Goal: Information Seeking & Learning: Learn about a topic

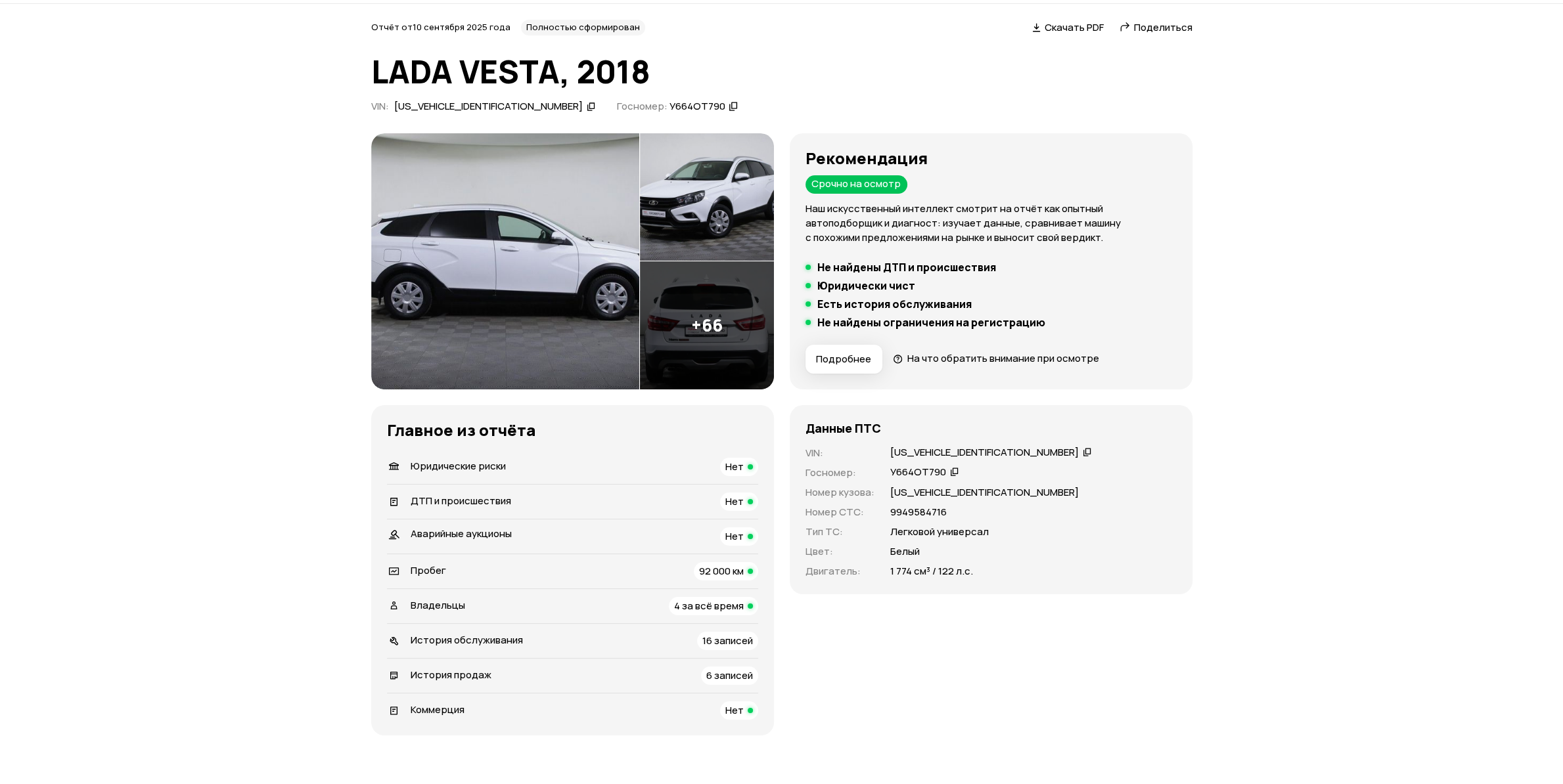
scroll to position [69, 0]
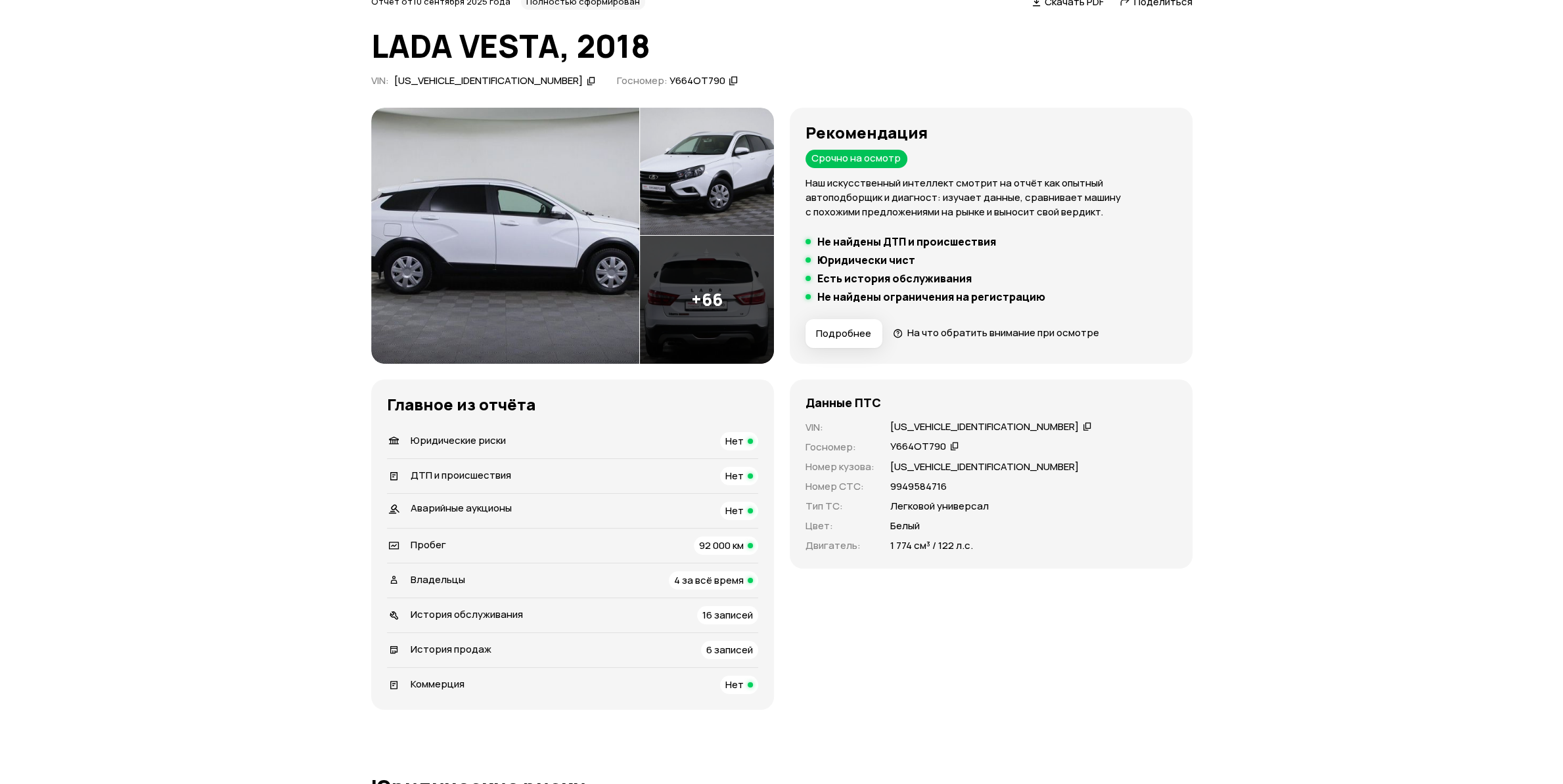
click at [718, 651] on span "6 записей" at bounding box center [729, 650] width 47 height 13
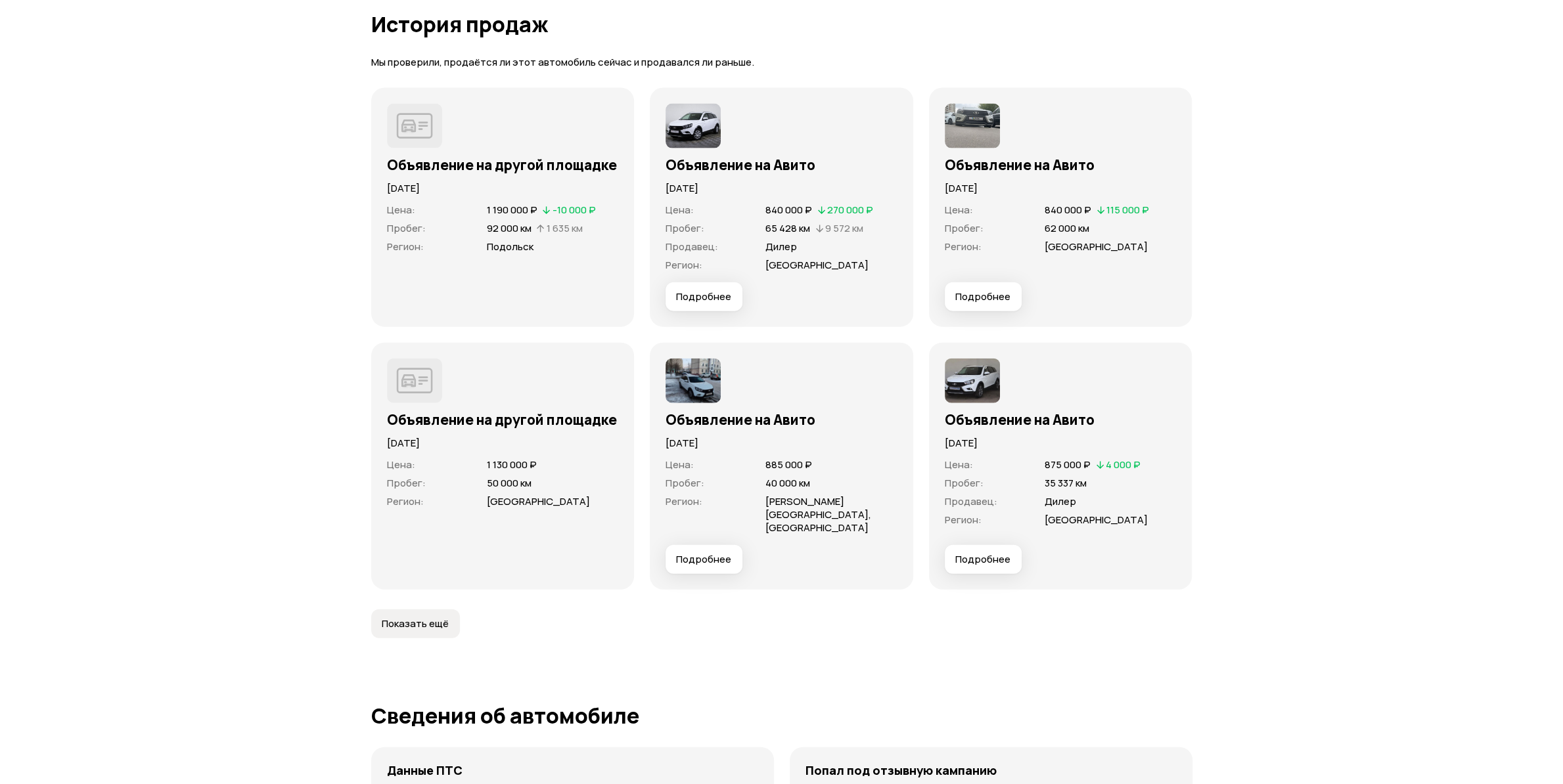
scroll to position [3649, 0]
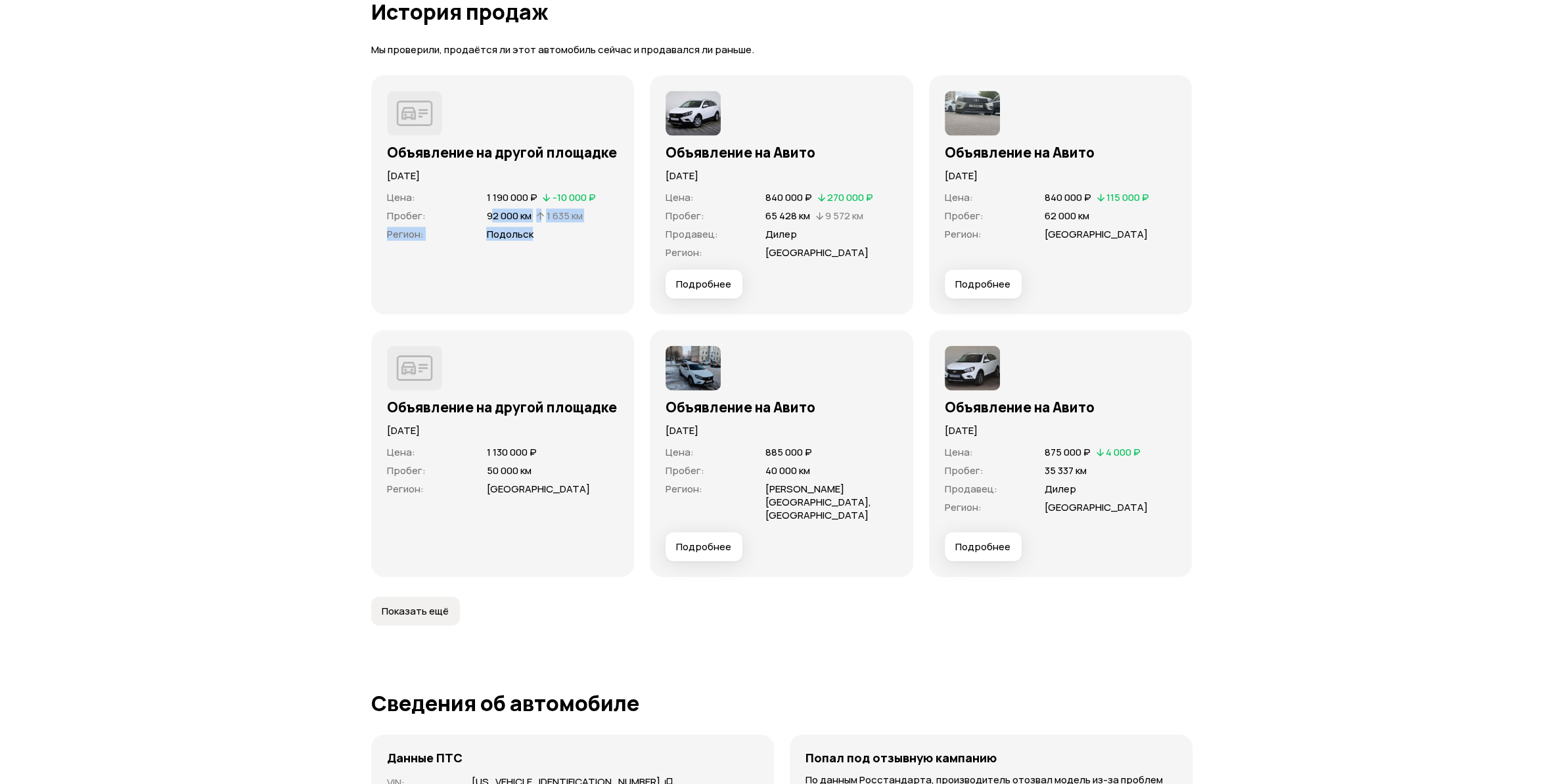
drag, startPoint x: 525, startPoint y: 224, endPoint x: 541, endPoint y: 229, distance: 16.8
click at [541, 229] on dl "Цена : 1 190 000 ₽   -10 000 ₽ Пробег : 92 000 км   1 635 км Регион : [GEOGRAPH…" at bounding box center [503, 215] width 232 height 50
click at [509, 250] on div "Цена : 1 190 000 ₽   -10 000 ₽ Пробег : 92 000 км   1 635 км Регион : [GEOGRAPH…" at bounding box center [503, 241] width 232 height 116
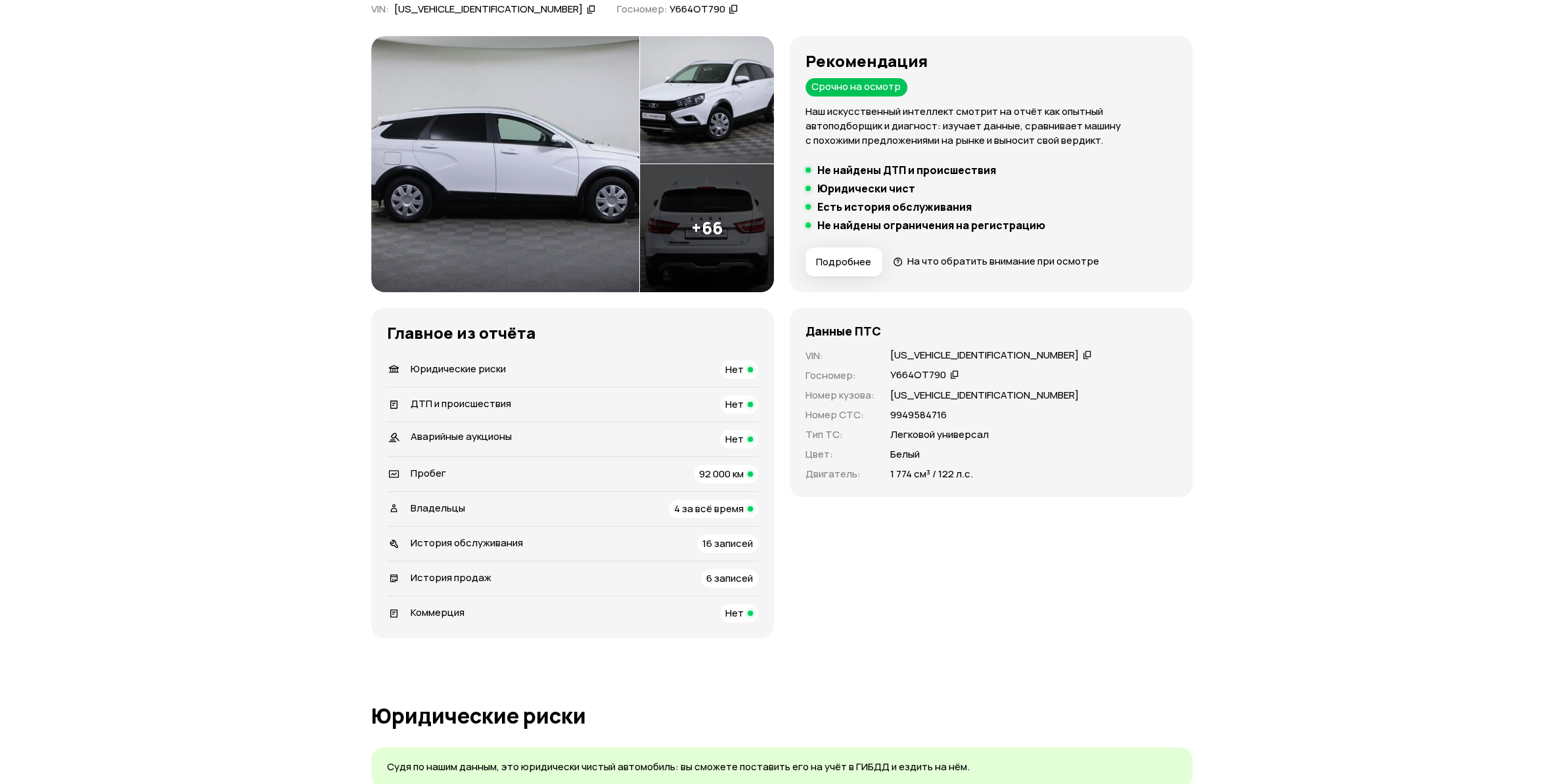
scroll to position [118, 0]
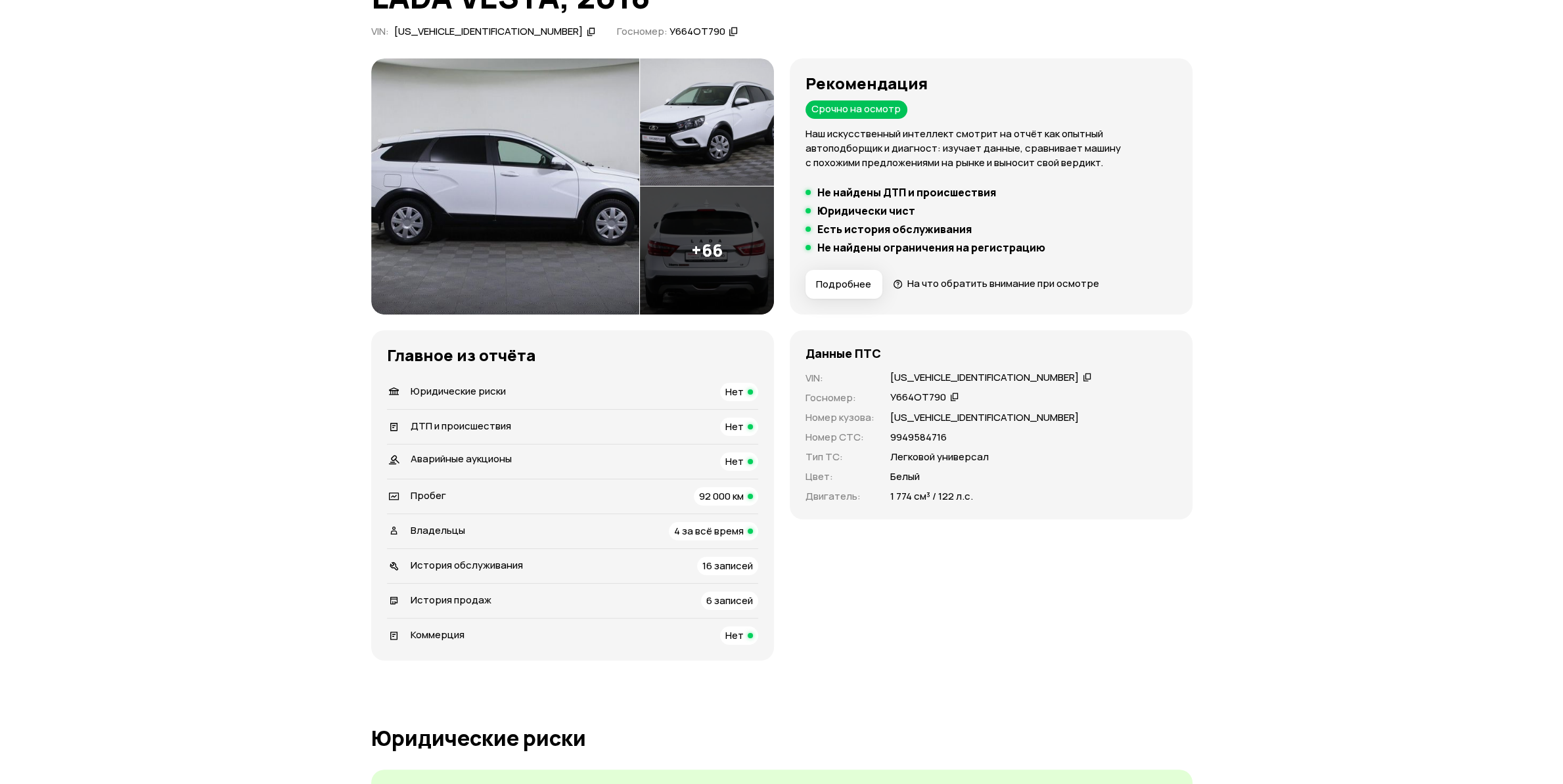
click at [634, 537] on div "Владельцы 4 за всё время" at bounding box center [572, 532] width 371 height 18
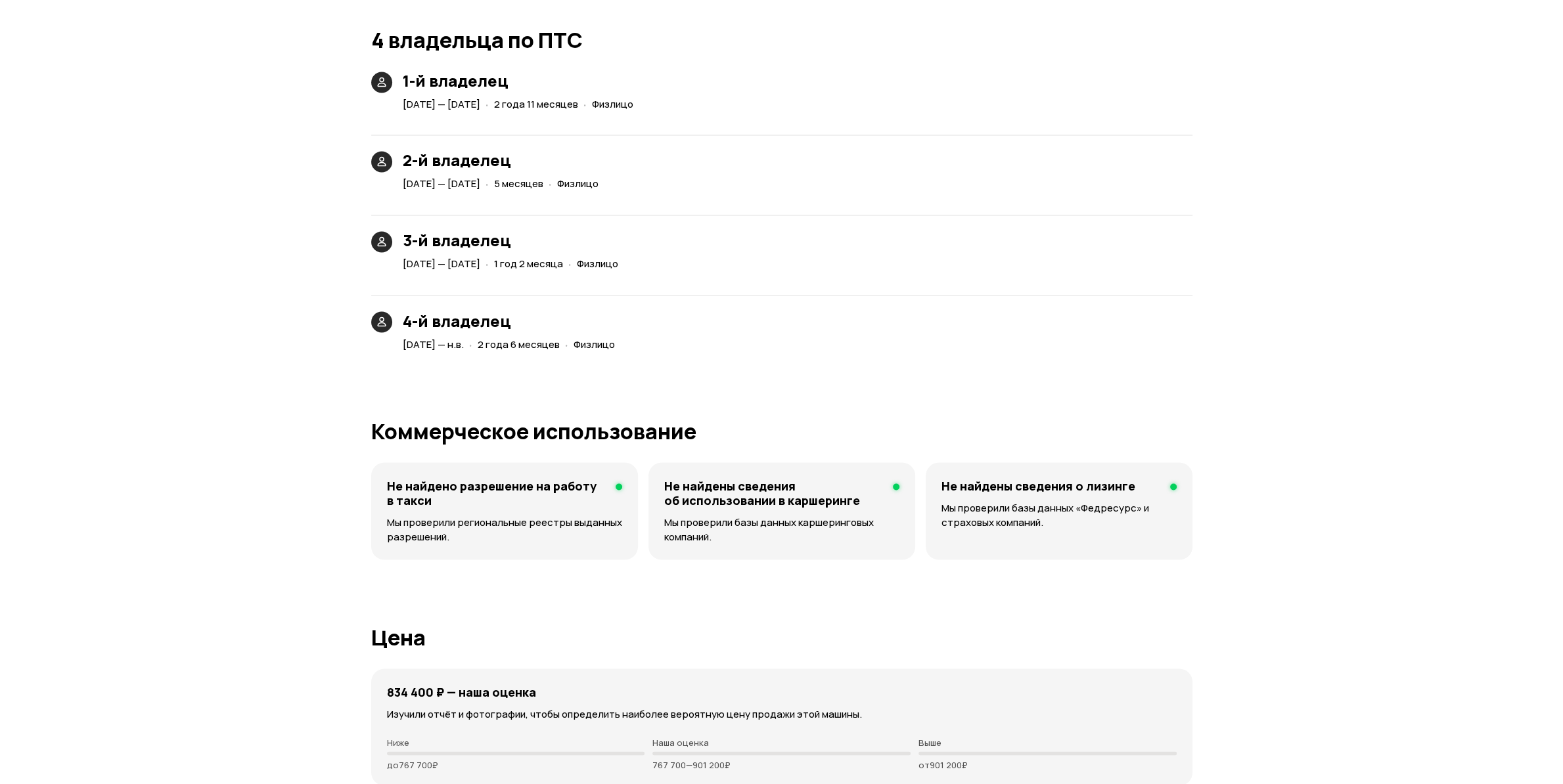
scroll to position [2828, 0]
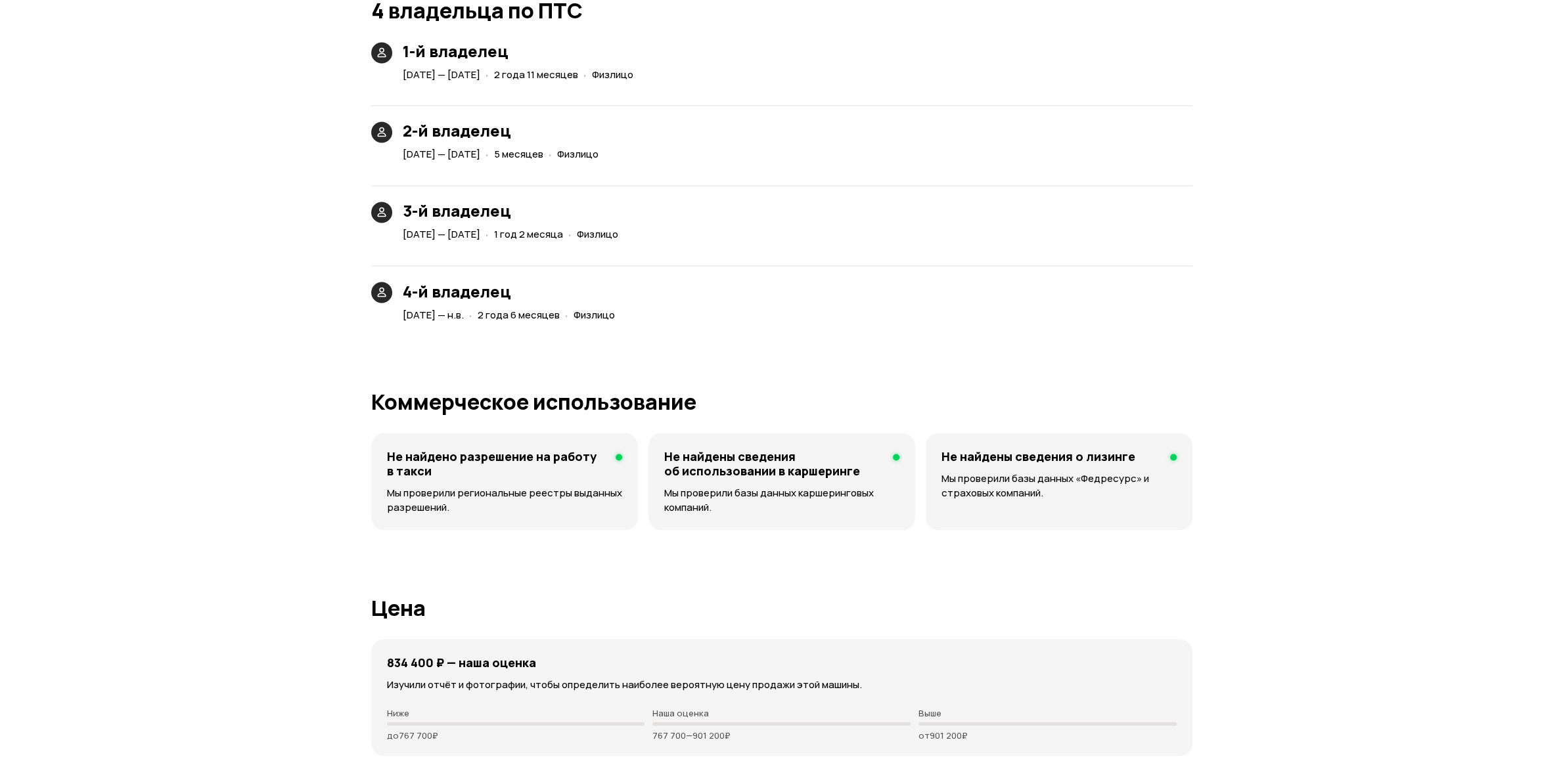
drag, startPoint x: 416, startPoint y: 318, endPoint x: 478, endPoint y: 318, distance: 62.0
click at [464, 318] on span "[DATE] — н.в." at bounding box center [433, 314] width 61 height 13
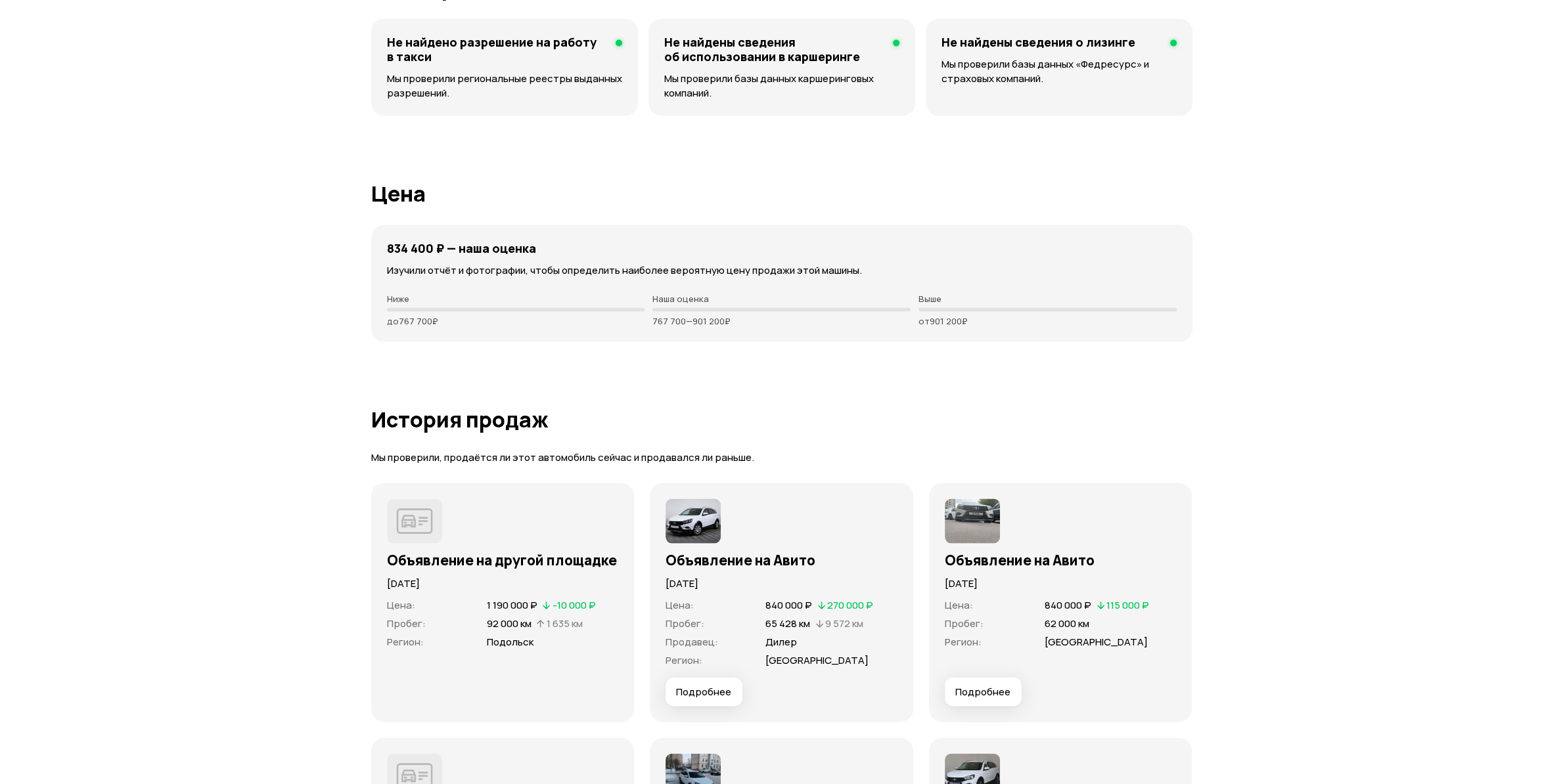
scroll to position [3380, 0]
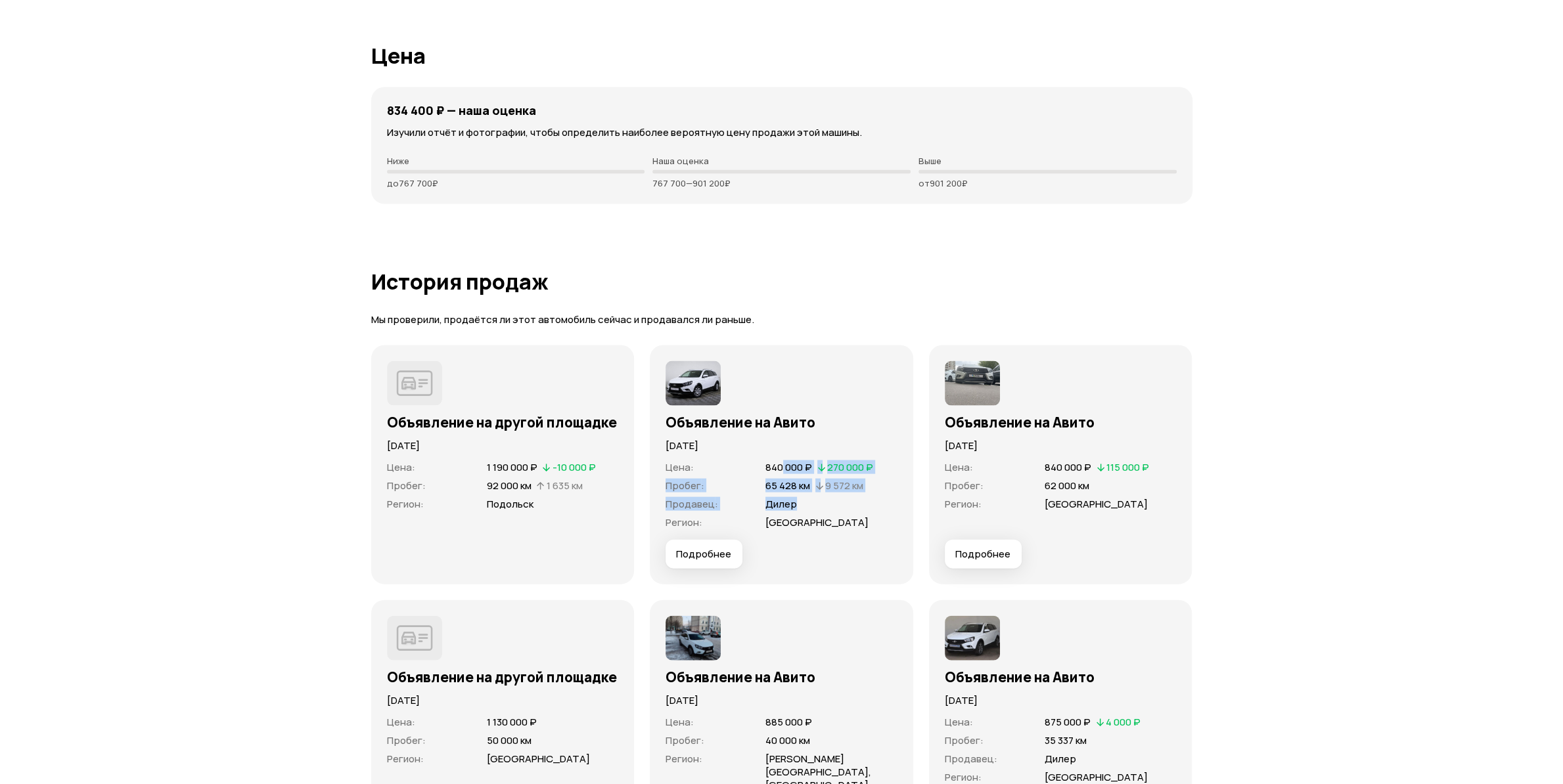
drag, startPoint x: 784, startPoint y: 468, endPoint x: 817, endPoint y: 497, distance: 43.9
click at [817, 497] on dl "Цена : 840 000 ₽   270 000 ₽ Пробег : 65 428 км   9 572 км Продавец : Дилер Рег…" at bounding box center [782, 495] width 232 height 68
click at [808, 525] on span "[GEOGRAPHIC_DATA]" at bounding box center [831, 523] width 132 height 13
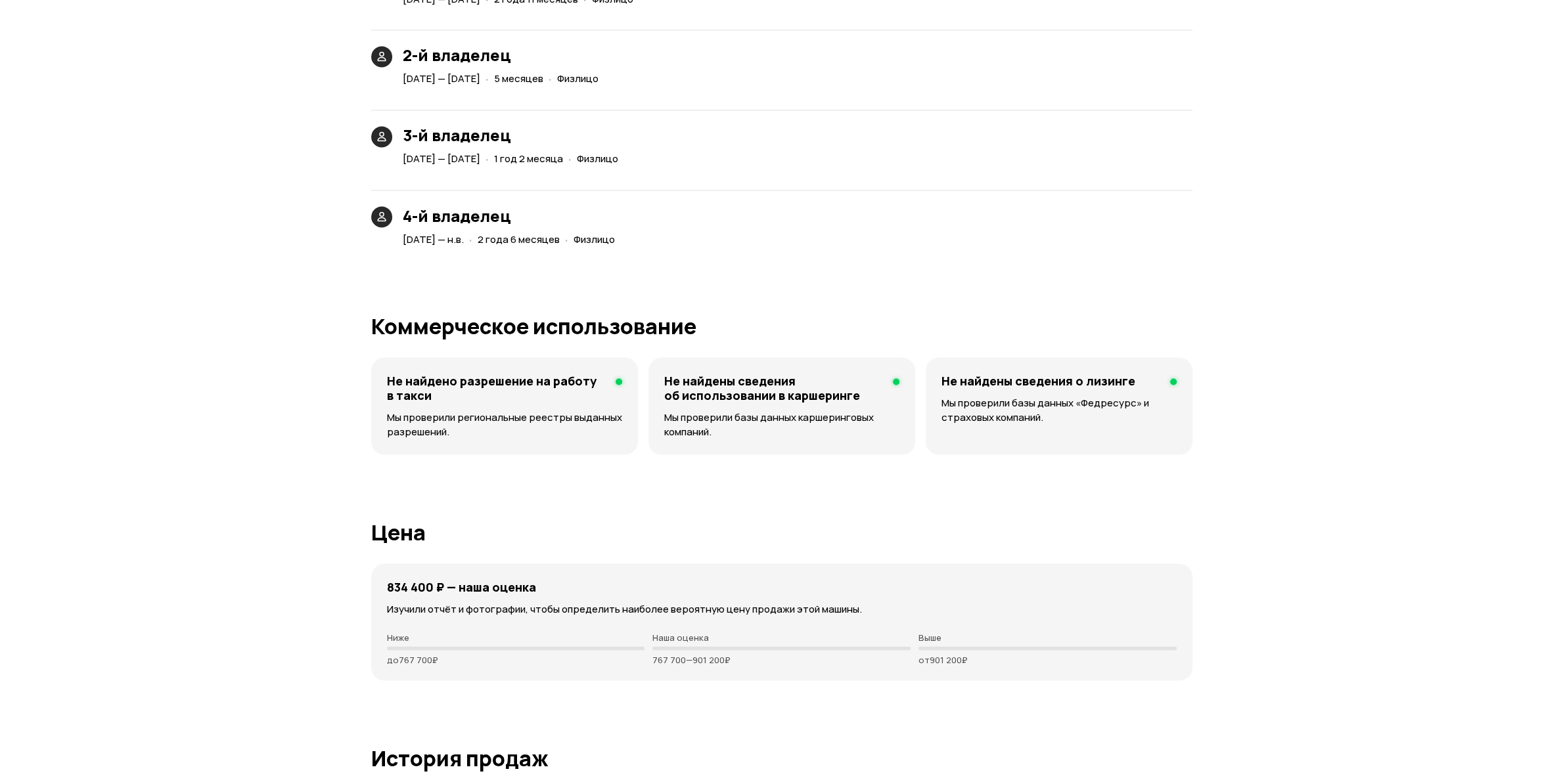
scroll to position [2897, 0]
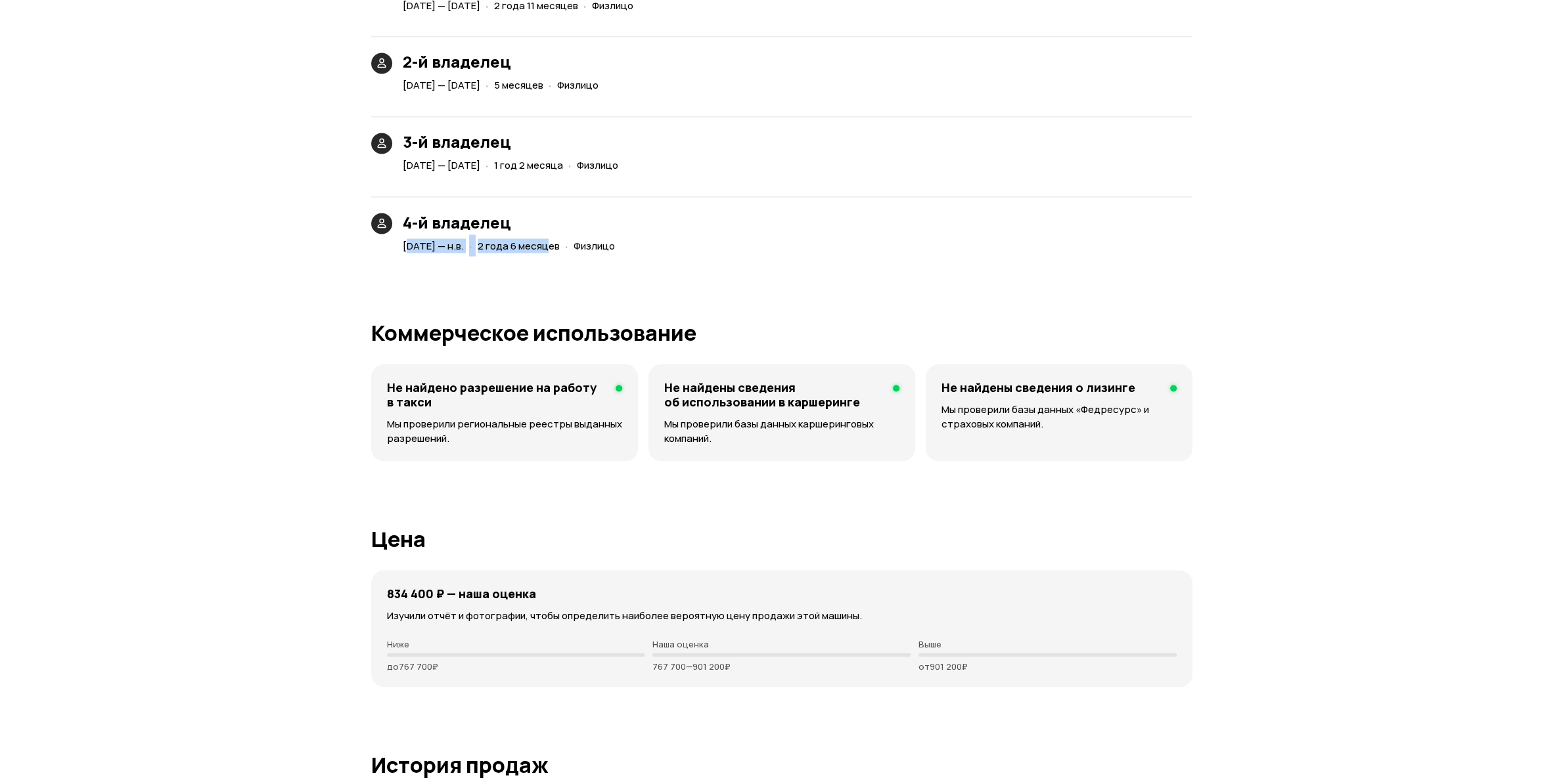
drag, startPoint x: 516, startPoint y: 244, endPoint x: 586, endPoint y: 244, distance: 70.0
click at [586, 244] on div "[DATE] — н.в. · 2 года 6 месяцев · Физлицо" at bounding box center [511, 245] width 223 height 19
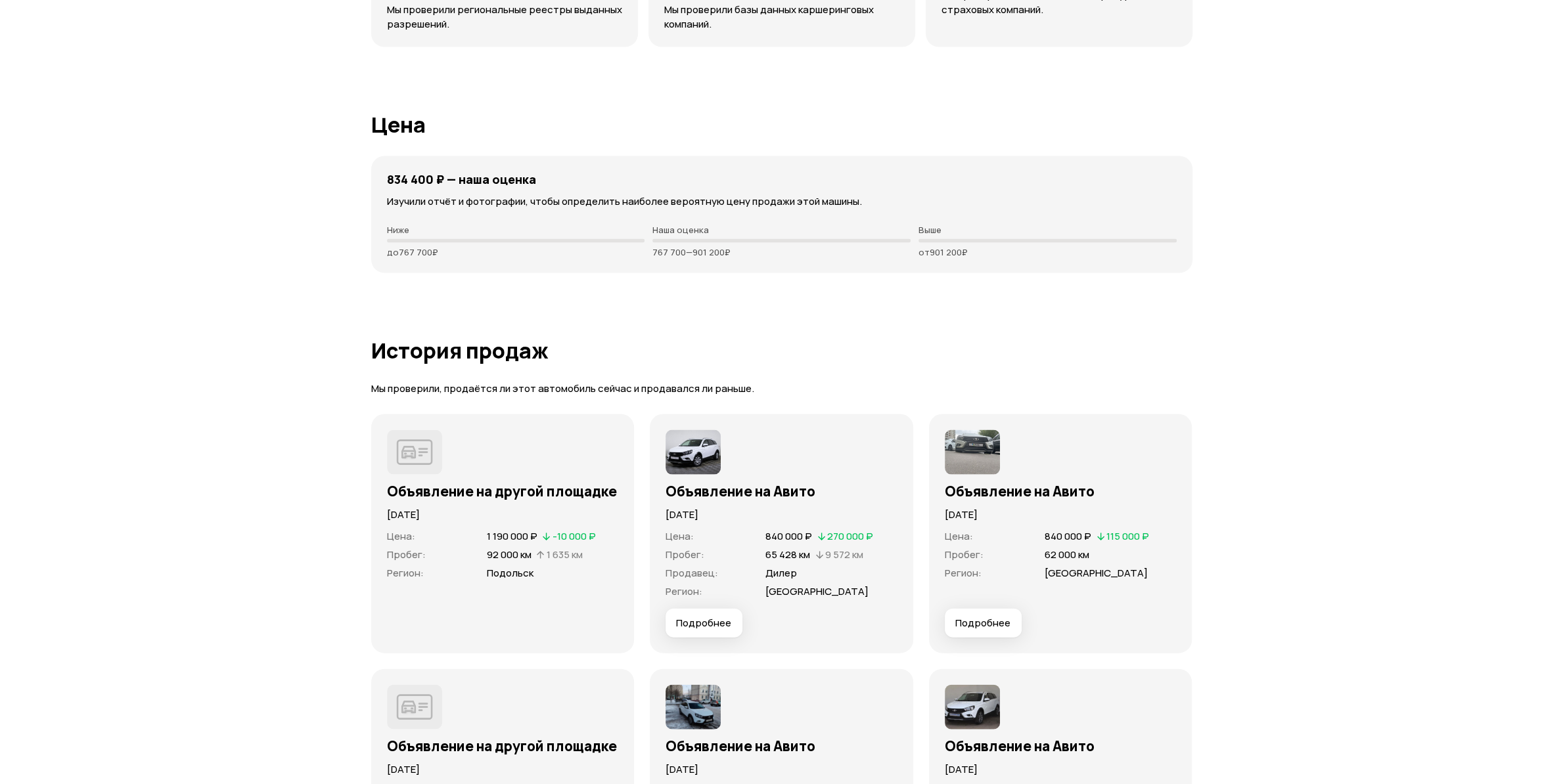
click at [703, 627] on span "Подробнее" at bounding box center [703, 624] width 55 height 13
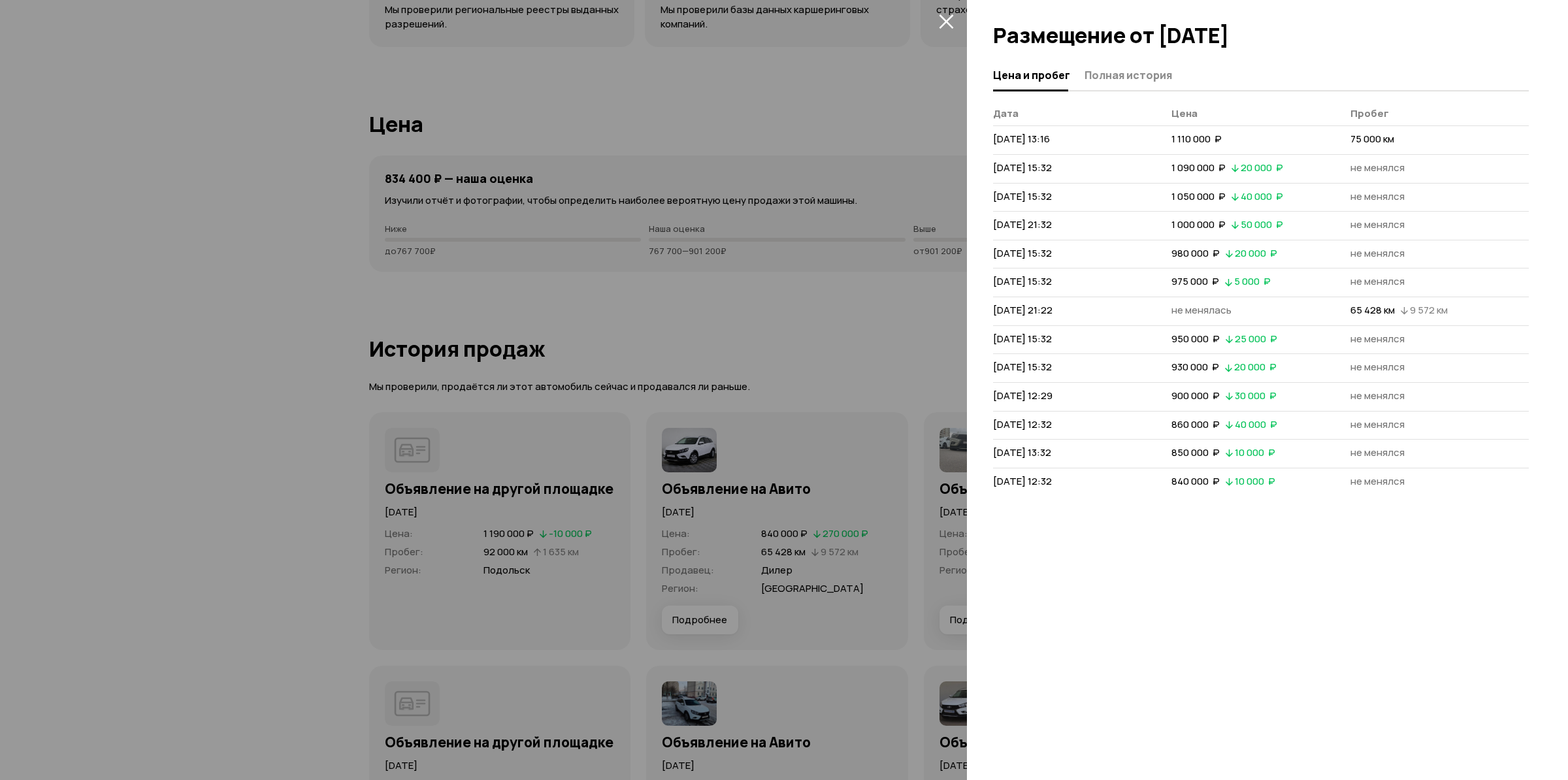
click at [807, 536] on div at bounding box center [784, 390] width 1568 height 780
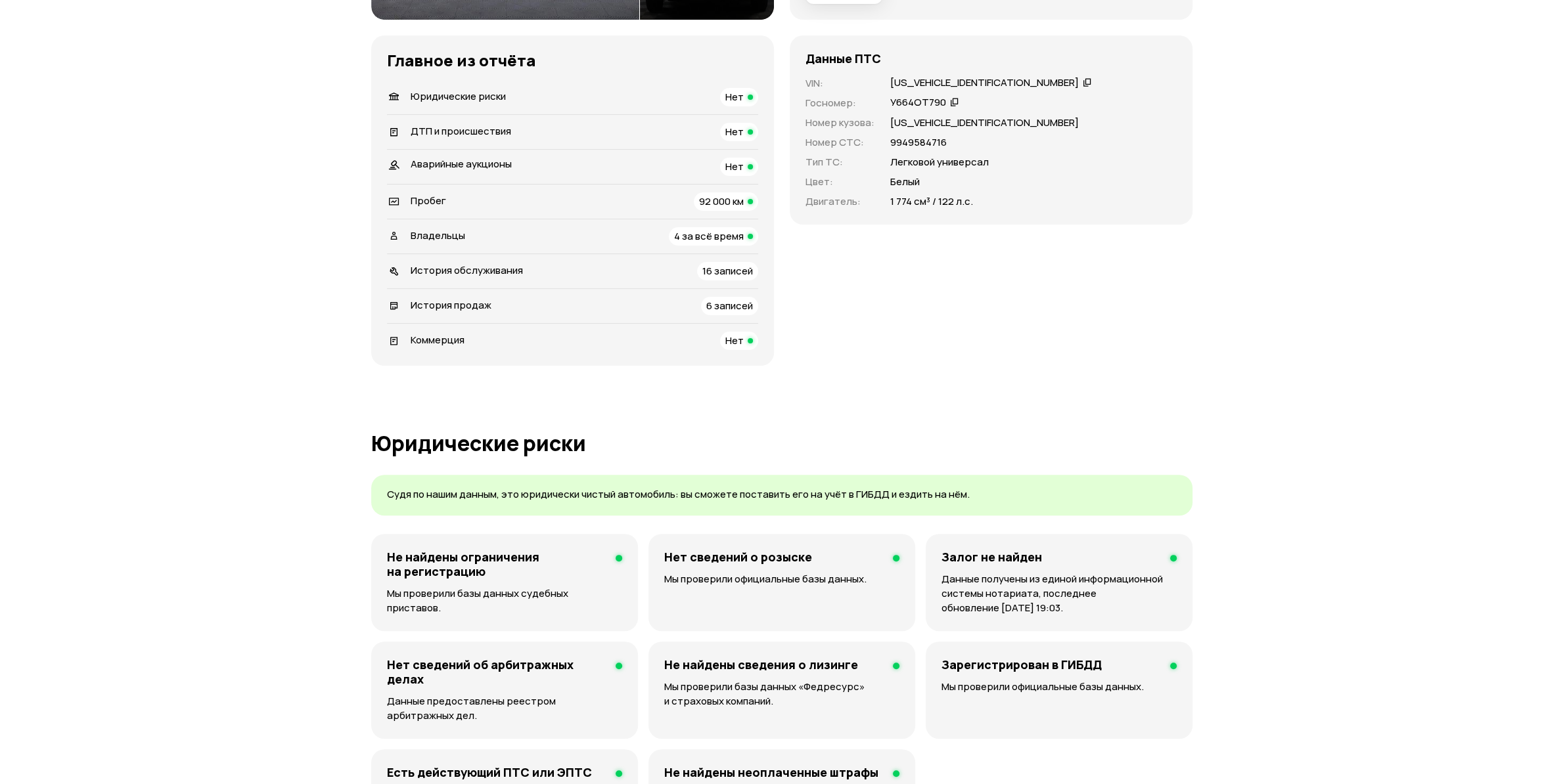
scroll to position [0, 0]
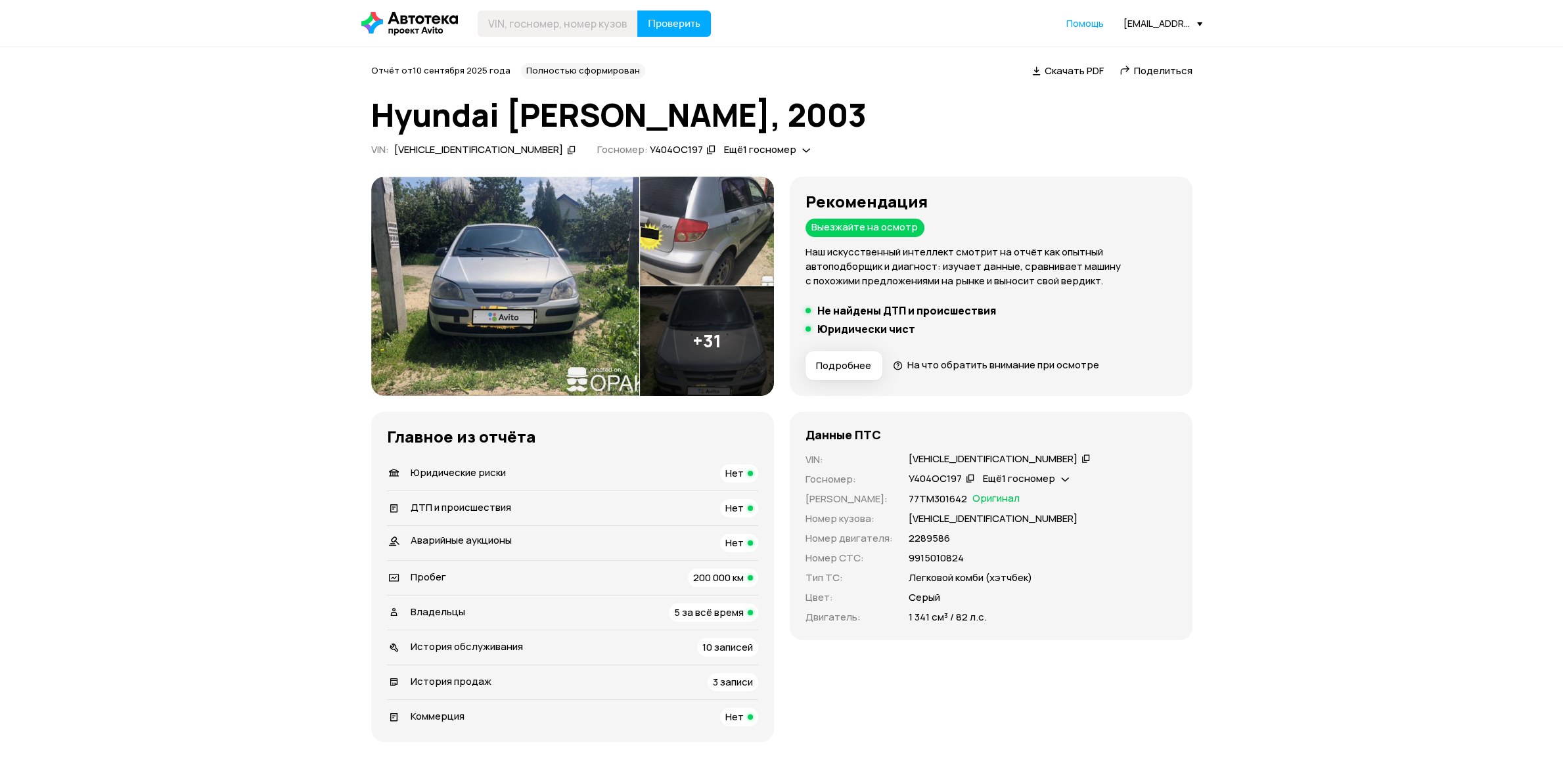
click at [696, 617] on span "5 за всё время" at bounding box center [708, 613] width 70 height 13
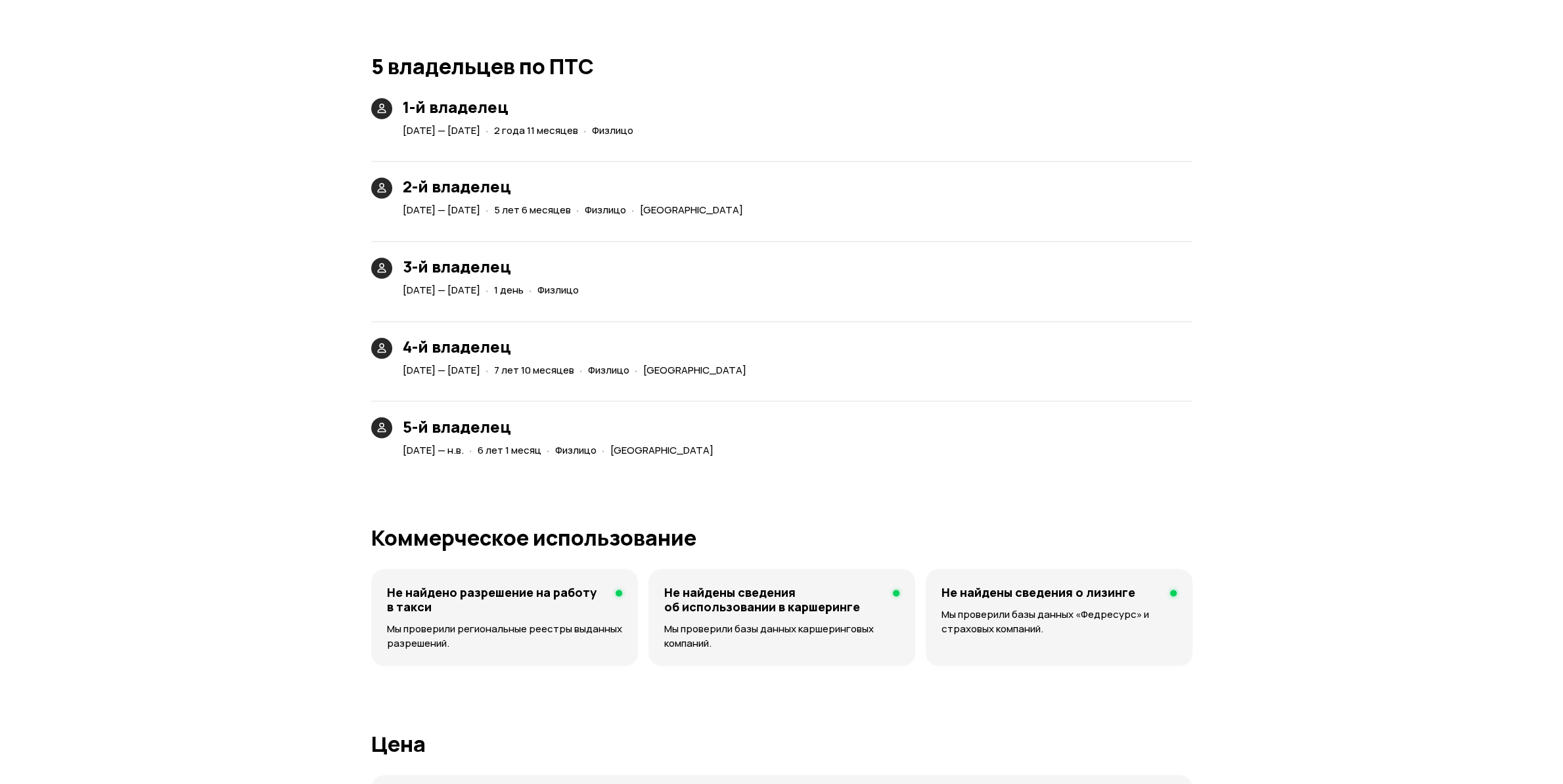
scroll to position [2792, 0]
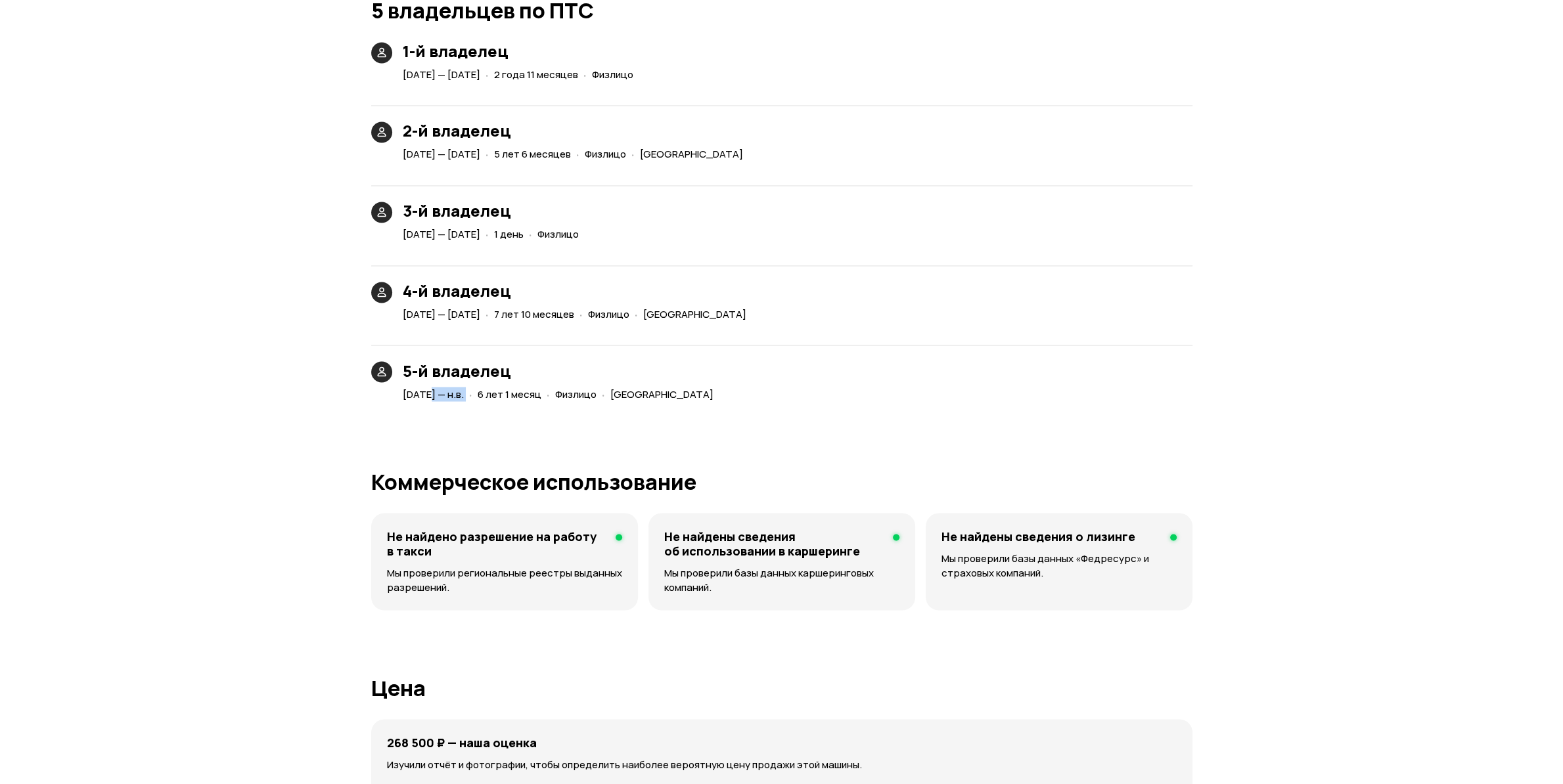
drag, startPoint x: 423, startPoint y: 396, endPoint x: 507, endPoint y: 395, distance: 84.0
click at [507, 395] on div "12 августа 2019 — н.в. · 6 лет 1 месяц · Физлицо · Москва" at bounding box center [560, 394] width 321 height 19
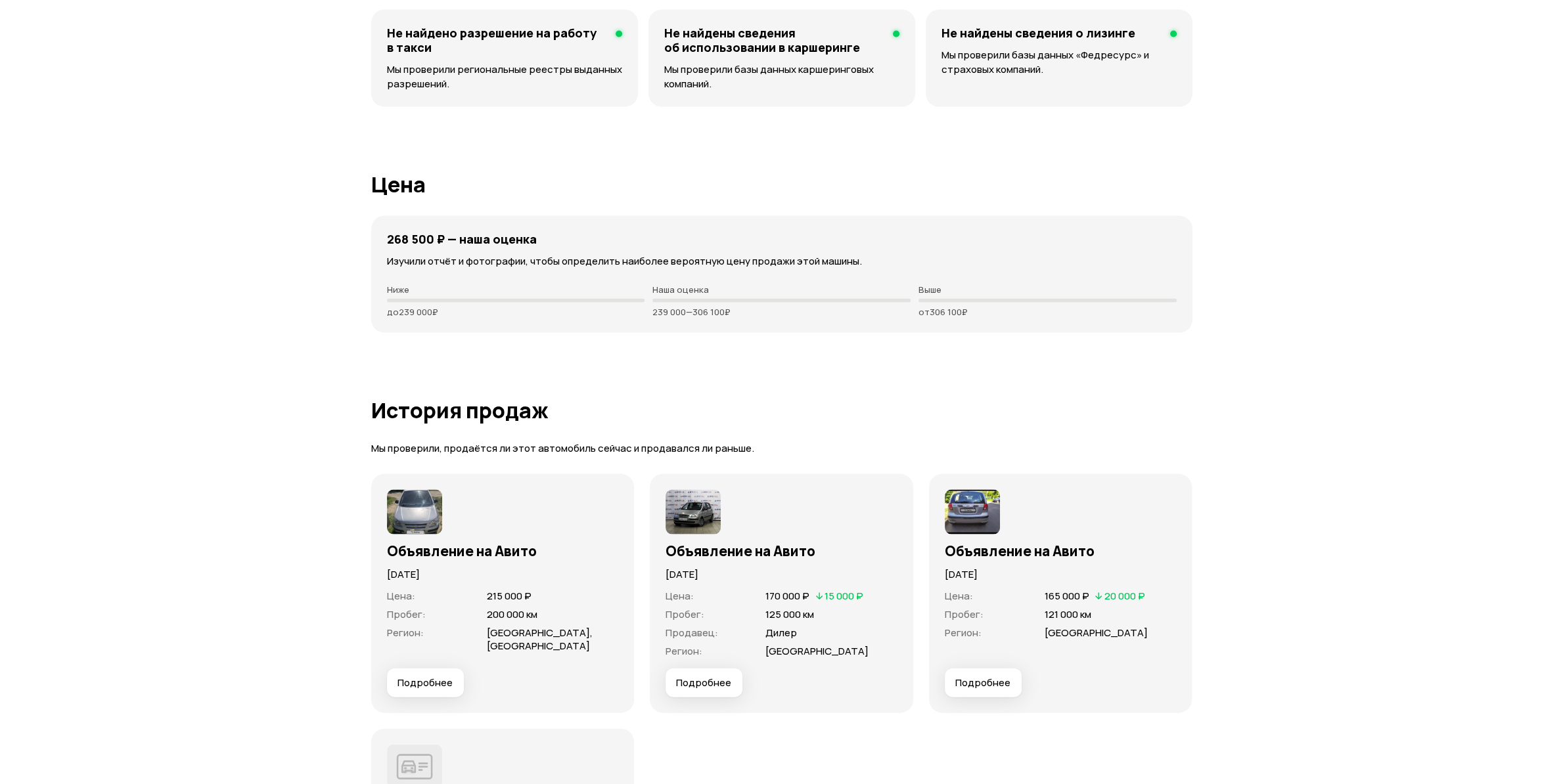
scroll to position [3412, 0]
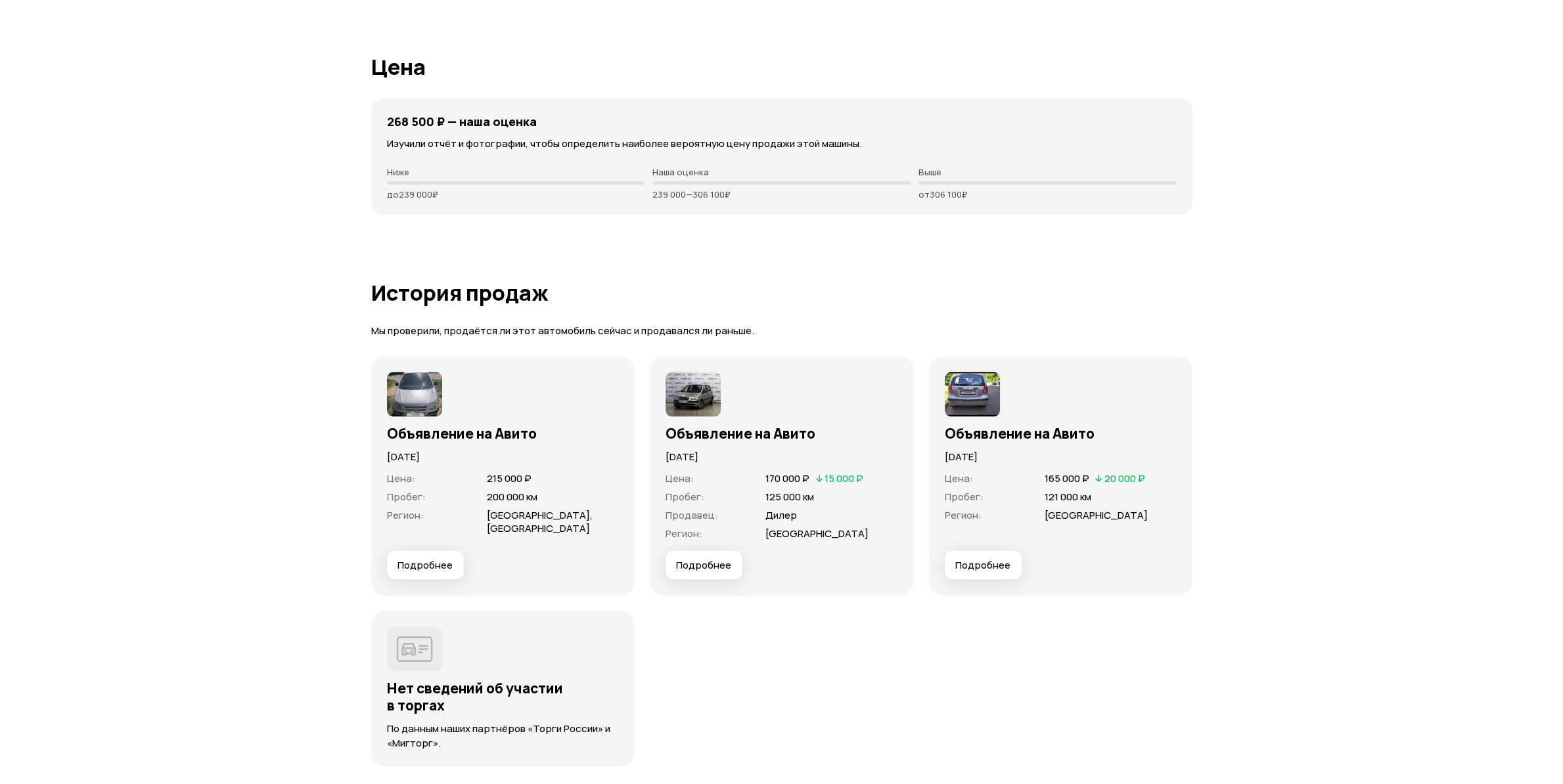
click at [687, 394] on img at bounding box center [693, 394] width 55 height 45
drag, startPoint x: 506, startPoint y: 519, endPoint x: 538, endPoint y: 539, distance: 37.7
click at [538, 539] on div "Цена : 215 000 ₽ Пробег : 200 000 км Регион : Волгоградская область, Волгоград" at bounding box center [503, 508] width 232 height 87
click at [690, 569] on span "Подробнее" at bounding box center [703, 566] width 55 height 13
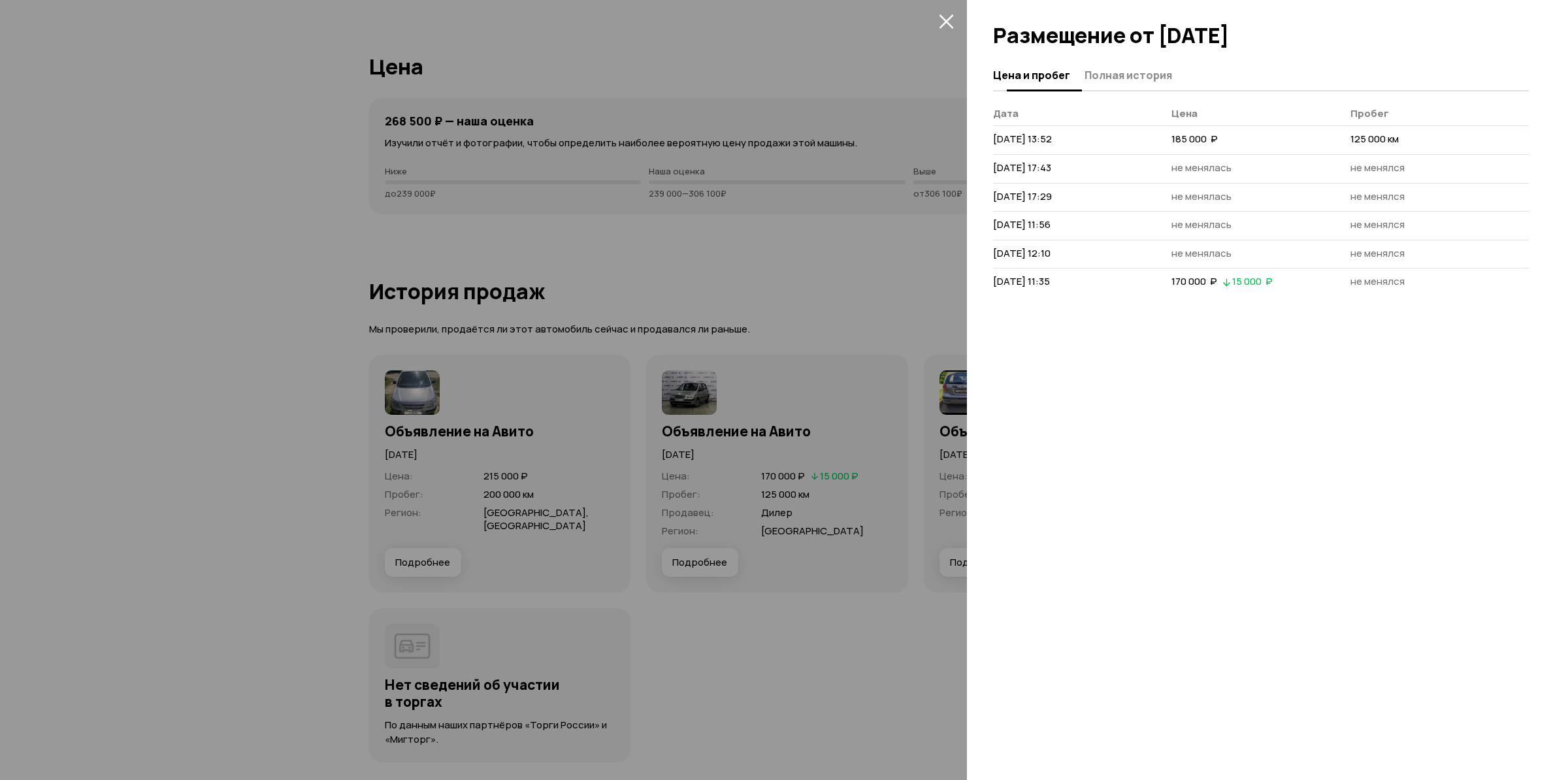
click at [1117, 79] on span "Полная история" at bounding box center [1128, 75] width 88 height 13
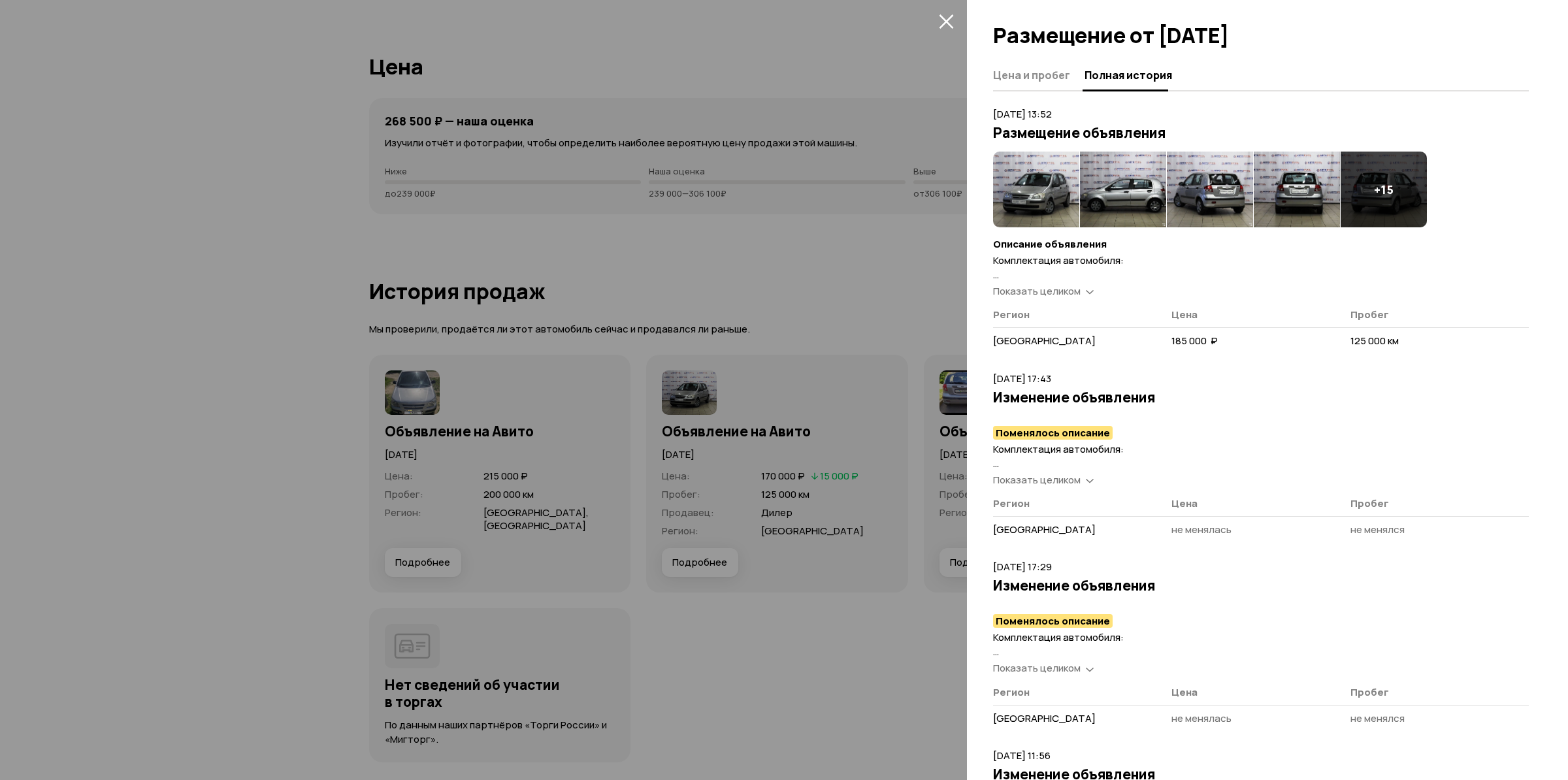
click at [1067, 293] on span "Показать целиком" at bounding box center [1036, 291] width 88 height 13
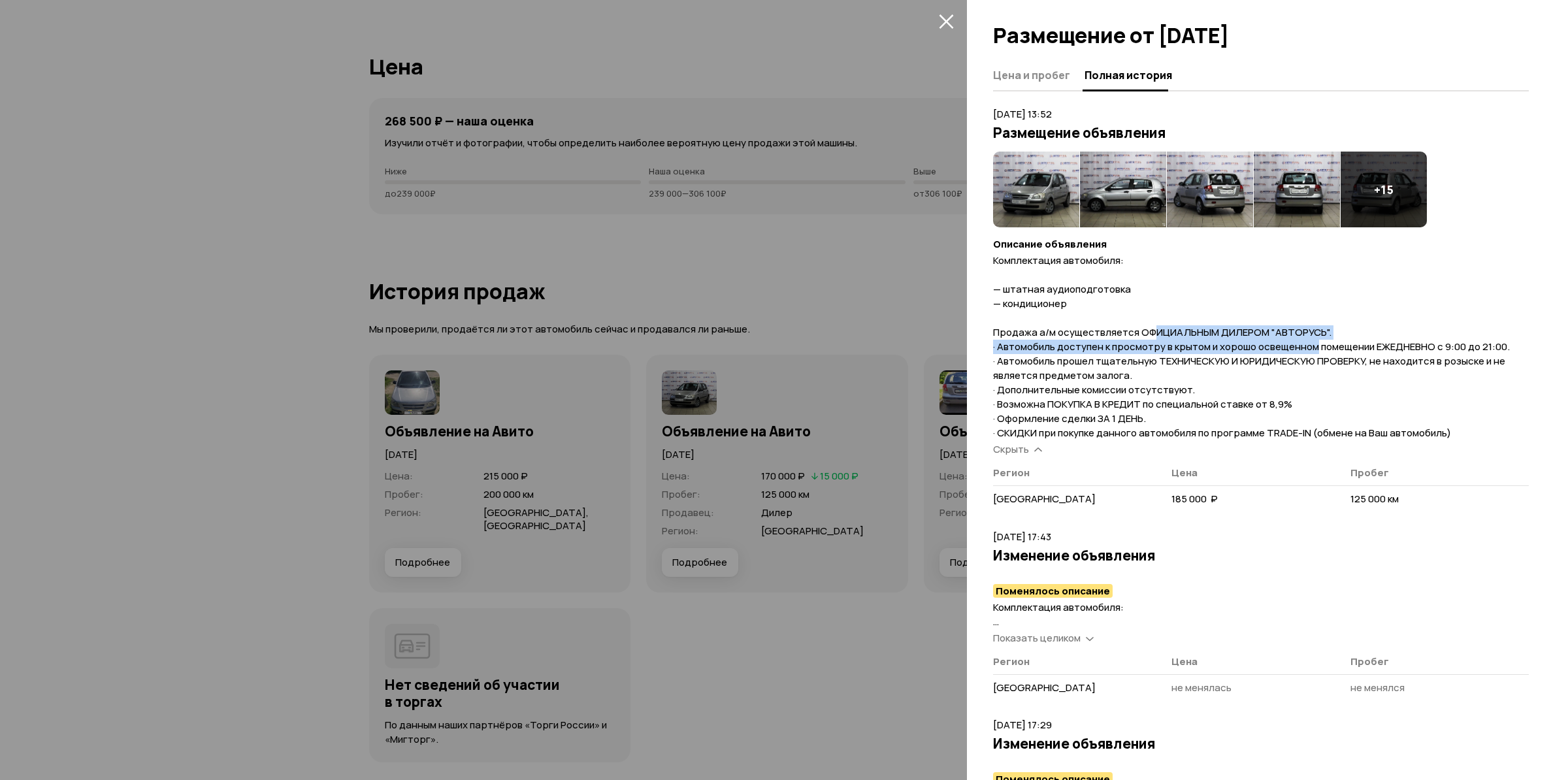
drag, startPoint x: 1150, startPoint y: 330, endPoint x: 1314, endPoint y: 346, distance: 164.8
click at [1314, 346] on span "Комплектация автомобиля: — штатная аудиоподготовка — кондиционер Продажа а/м ос…" at bounding box center [1251, 346] width 517 height 186
click at [1127, 185] on img at bounding box center [1123, 189] width 86 height 76
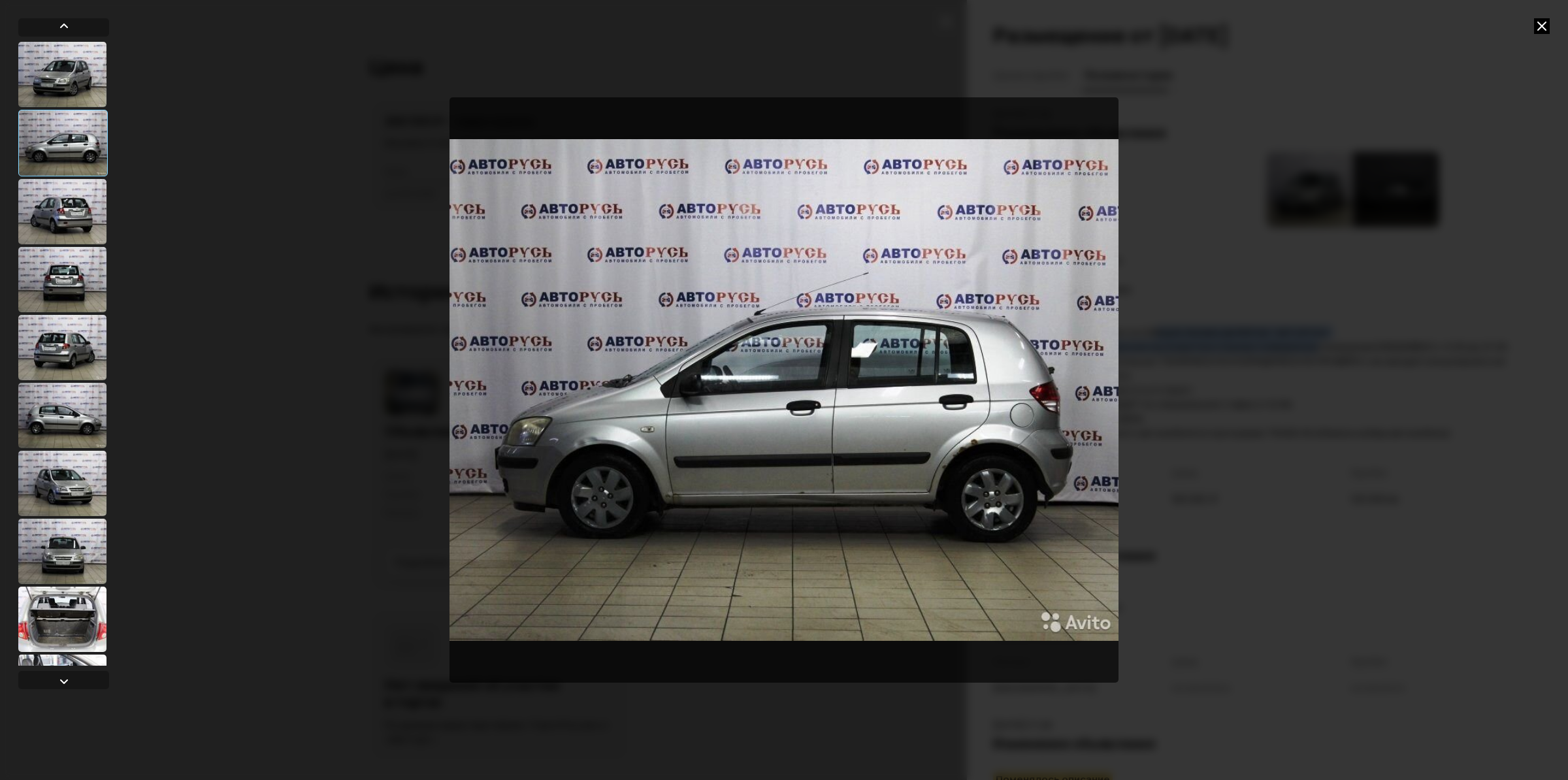
click at [970, 451] on img "Go to Slide 2" at bounding box center [784, 390] width 669 height 585
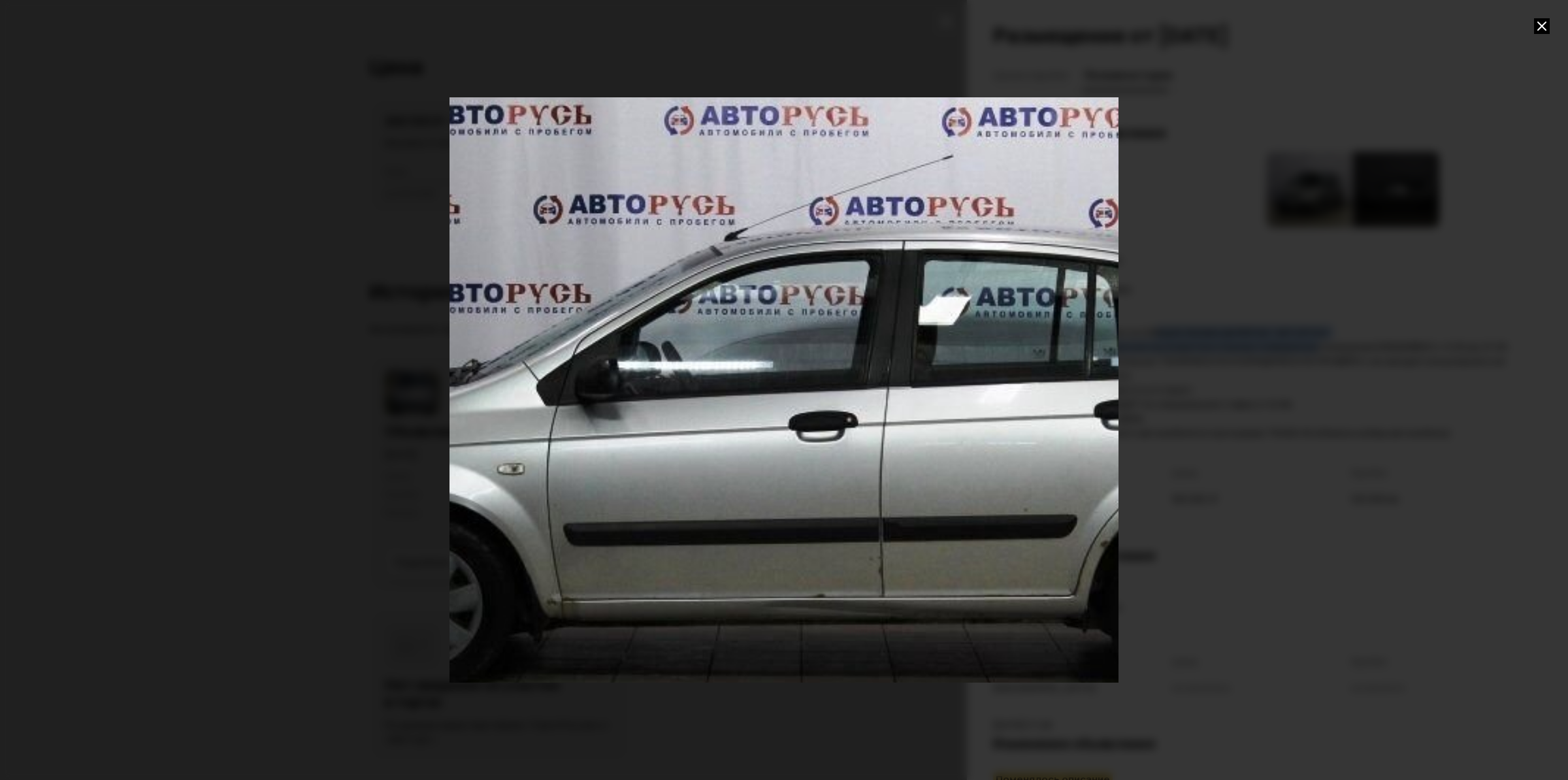
click at [1542, 26] on icon at bounding box center [1542, 26] width 16 height 16
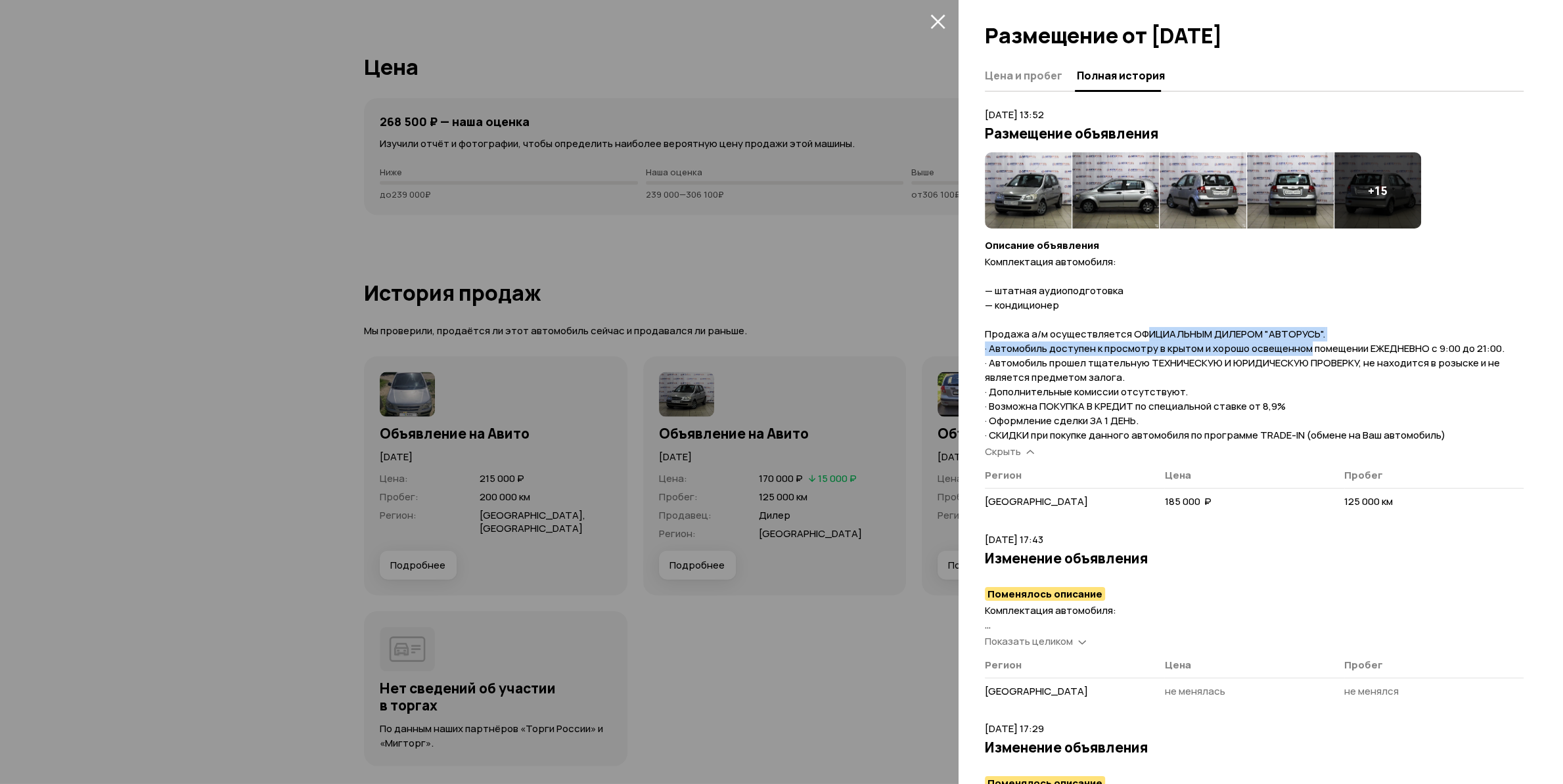
click at [947, 22] on button "закрыть" at bounding box center [937, 21] width 21 height 21
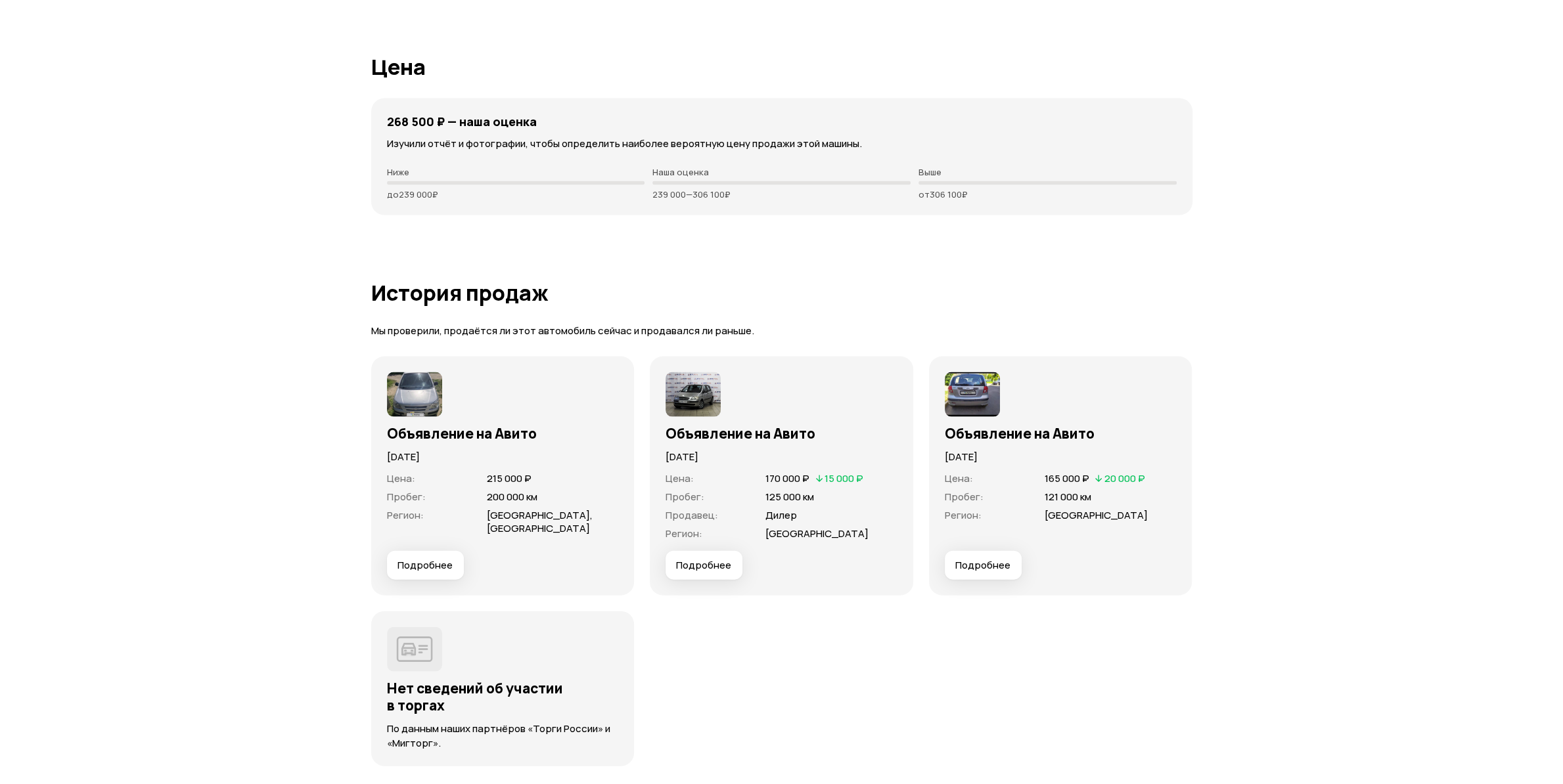
drag, startPoint x: 426, startPoint y: 459, endPoint x: 468, endPoint y: 459, distance: 42.0
click at [468, 459] on p "16 мая 2021 года" at bounding box center [503, 457] width 232 height 14
click at [426, 554] on button "Подробнее" at bounding box center [424, 566] width 76 height 29
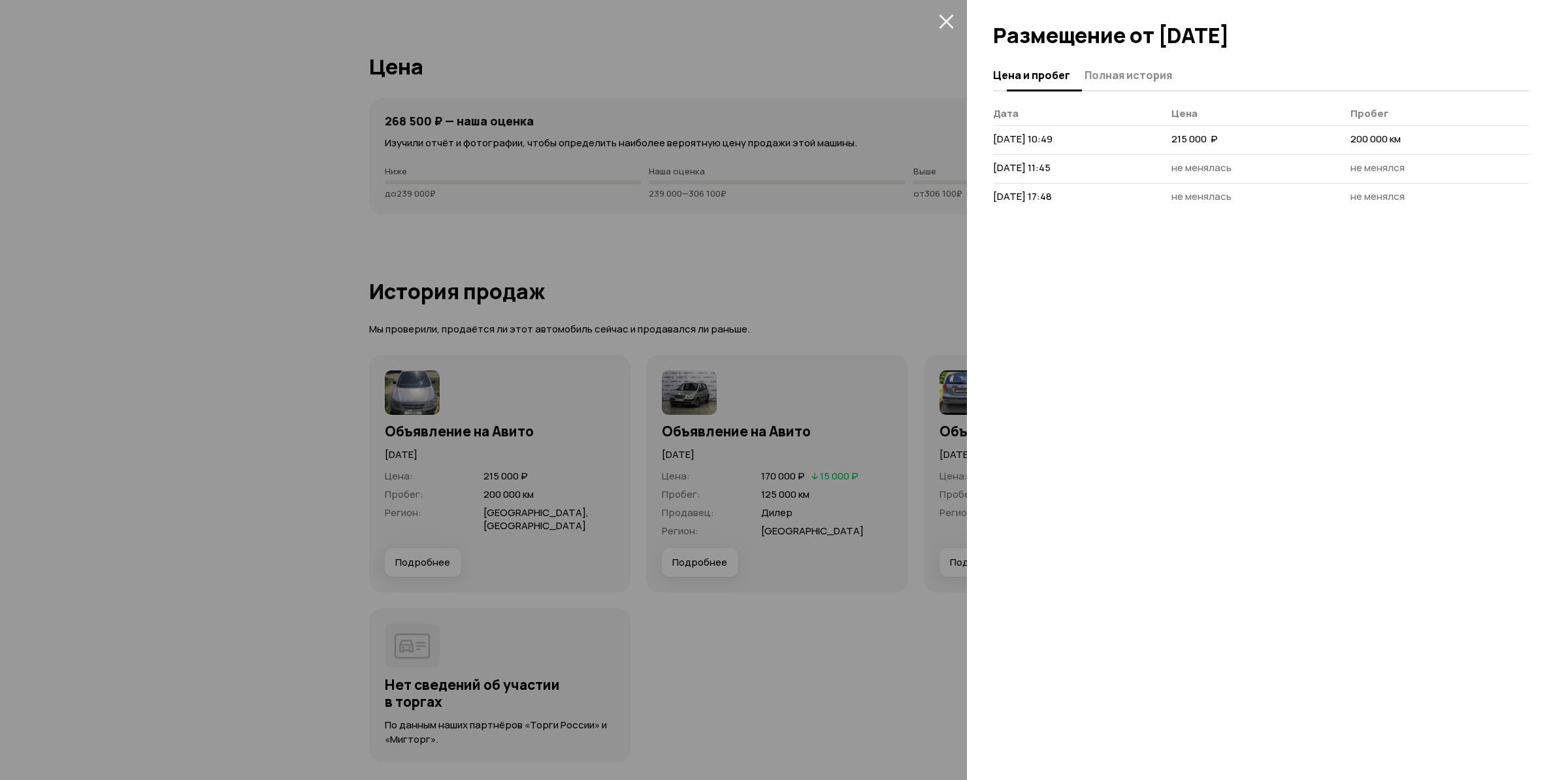
click at [1115, 78] on span "Полная история" at bounding box center [1128, 75] width 88 height 13
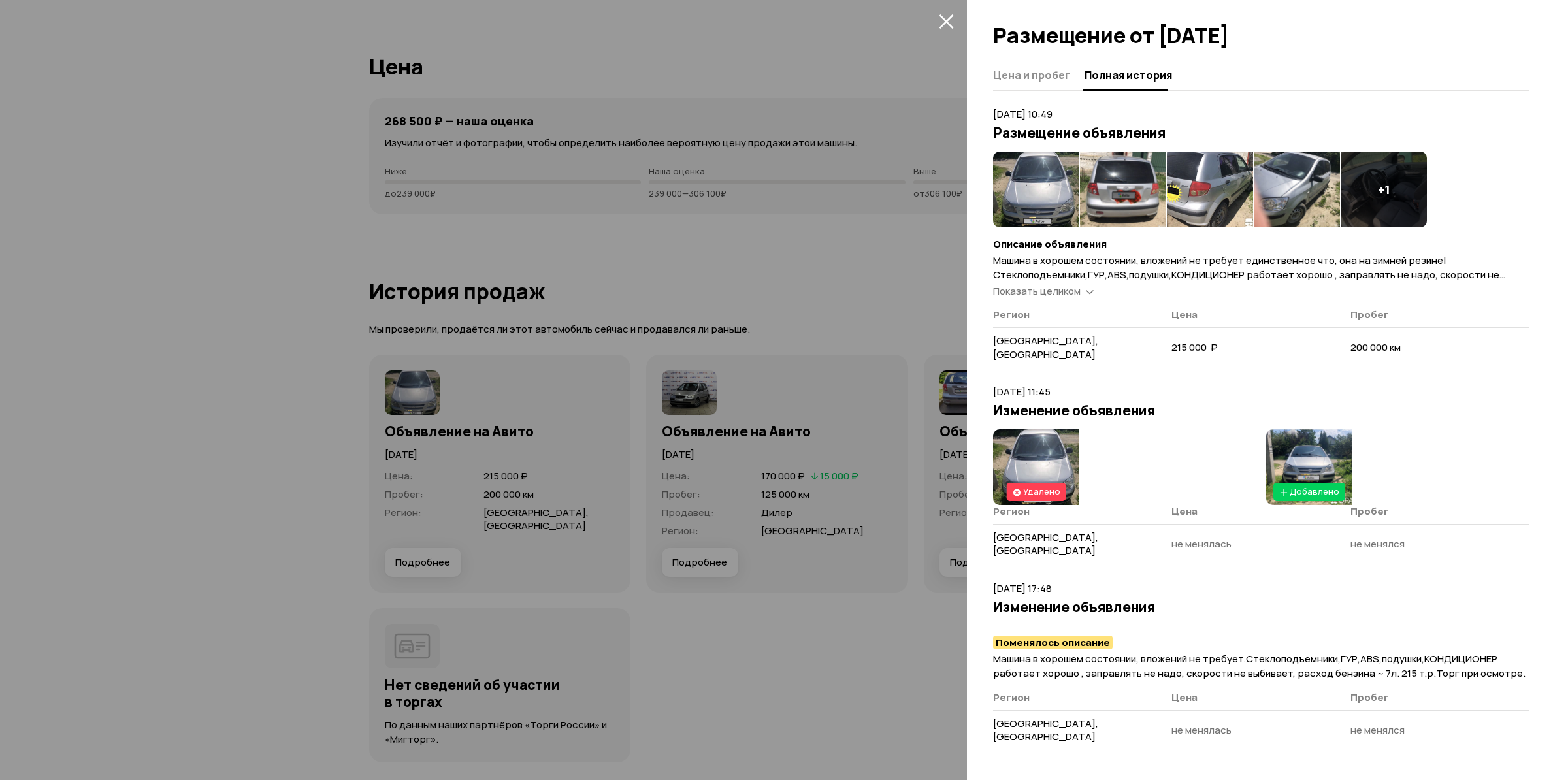
click at [937, 26] on button "закрыть" at bounding box center [946, 21] width 21 height 21
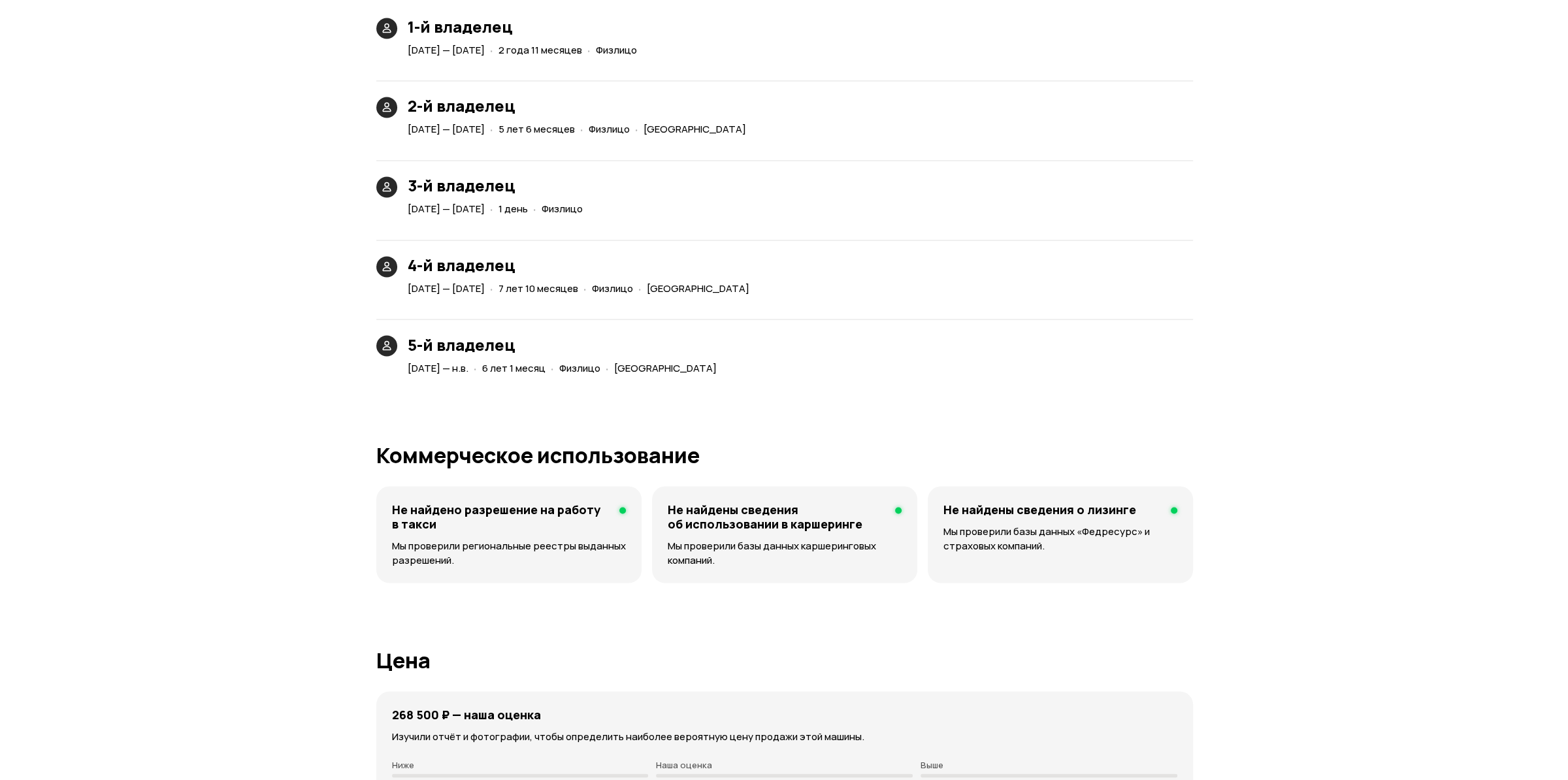
scroll to position [3671, 0]
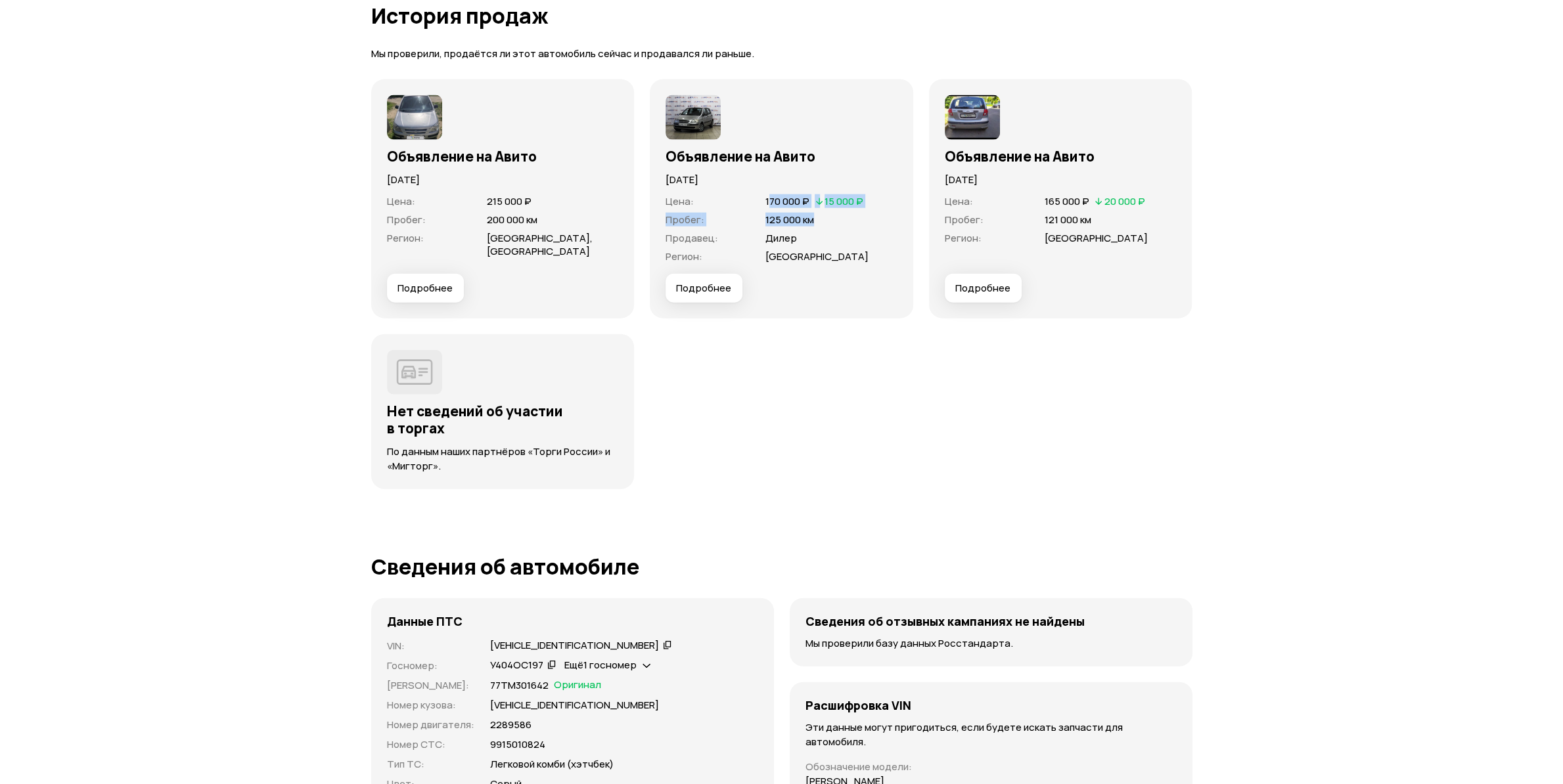
drag, startPoint x: 769, startPoint y: 201, endPoint x: 840, endPoint y: 213, distance: 72.0
click at [840, 213] on dl "Цена : 170 000 ₽   15 000 ₽ Пробег : 125 000 км Продавец : Дилер Регион : Москва" at bounding box center [782, 229] width 232 height 68
click at [709, 287] on span "Подробнее" at bounding box center [703, 288] width 55 height 13
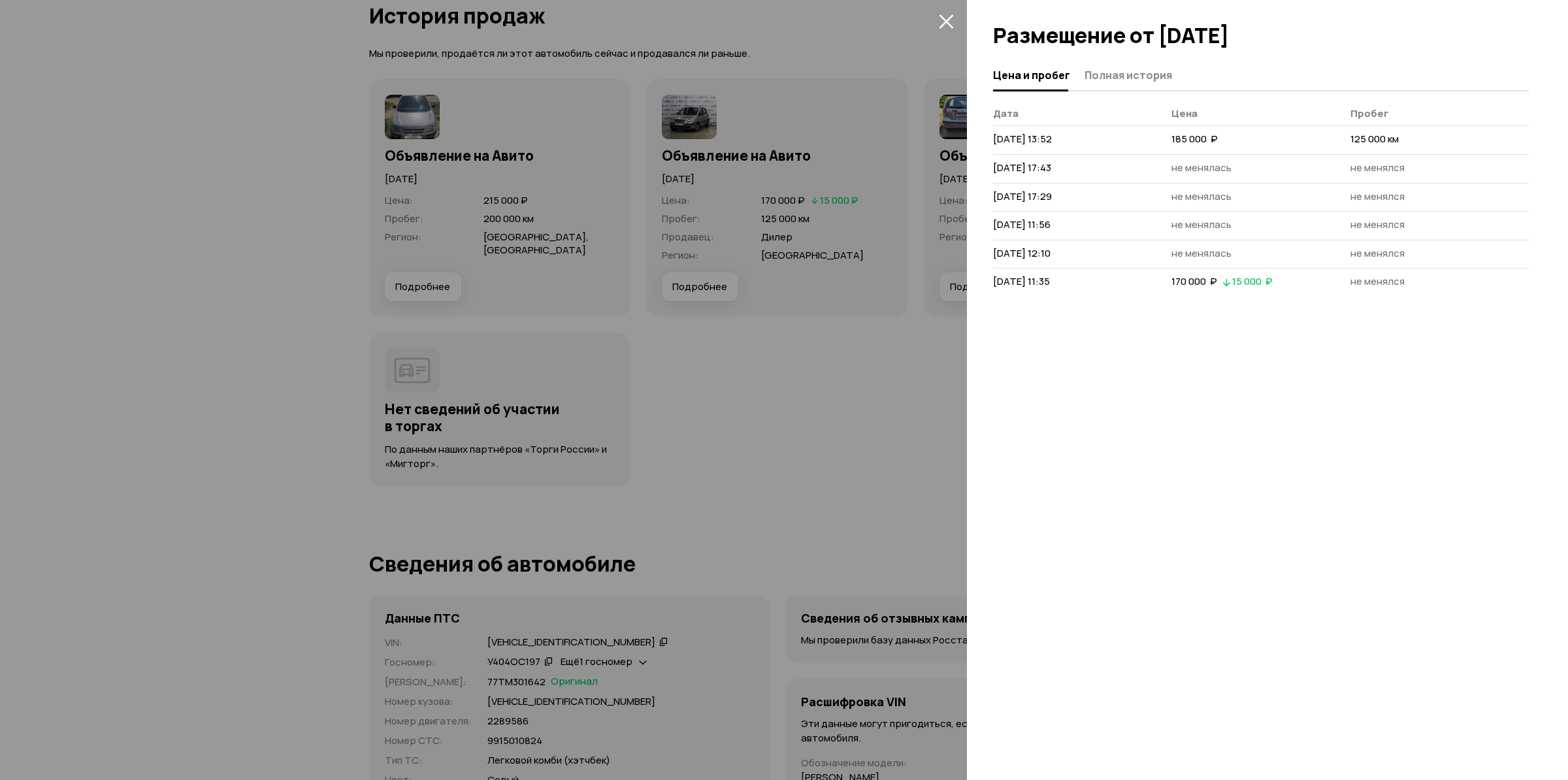
drag, startPoint x: 1160, startPoint y: 140, endPoint x: 1237, endPoint y: 148, distance: 77.4
click at [1237, 148] on tr "18 июля 2019 г. 13:52 185 000  ₽ 125 000 км" at bounding box center [1260, 140] width 536 height 28
drag, startPoint x: 1173, startPoint y: 278, endPoint x: 1247, endPoint y: 292, distance: 75.3
click at [1247, 292] on td "170 000  ₽   15 000  ₽" at bounding box center [1260, 283] width 178 height 28
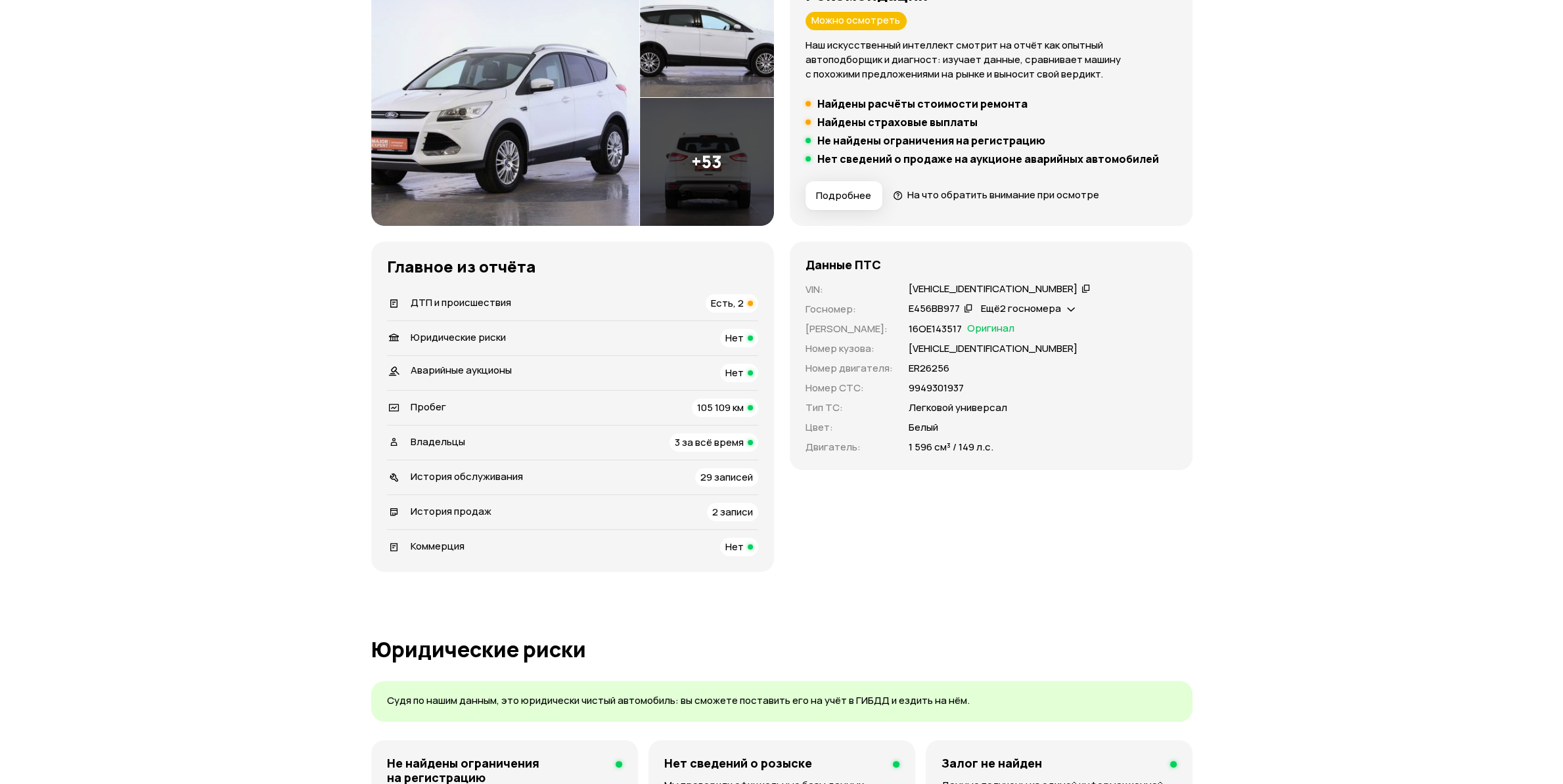
click at [683, 446] on span "3 за всё время" at bounding box center [709, 442] width 69 height 13
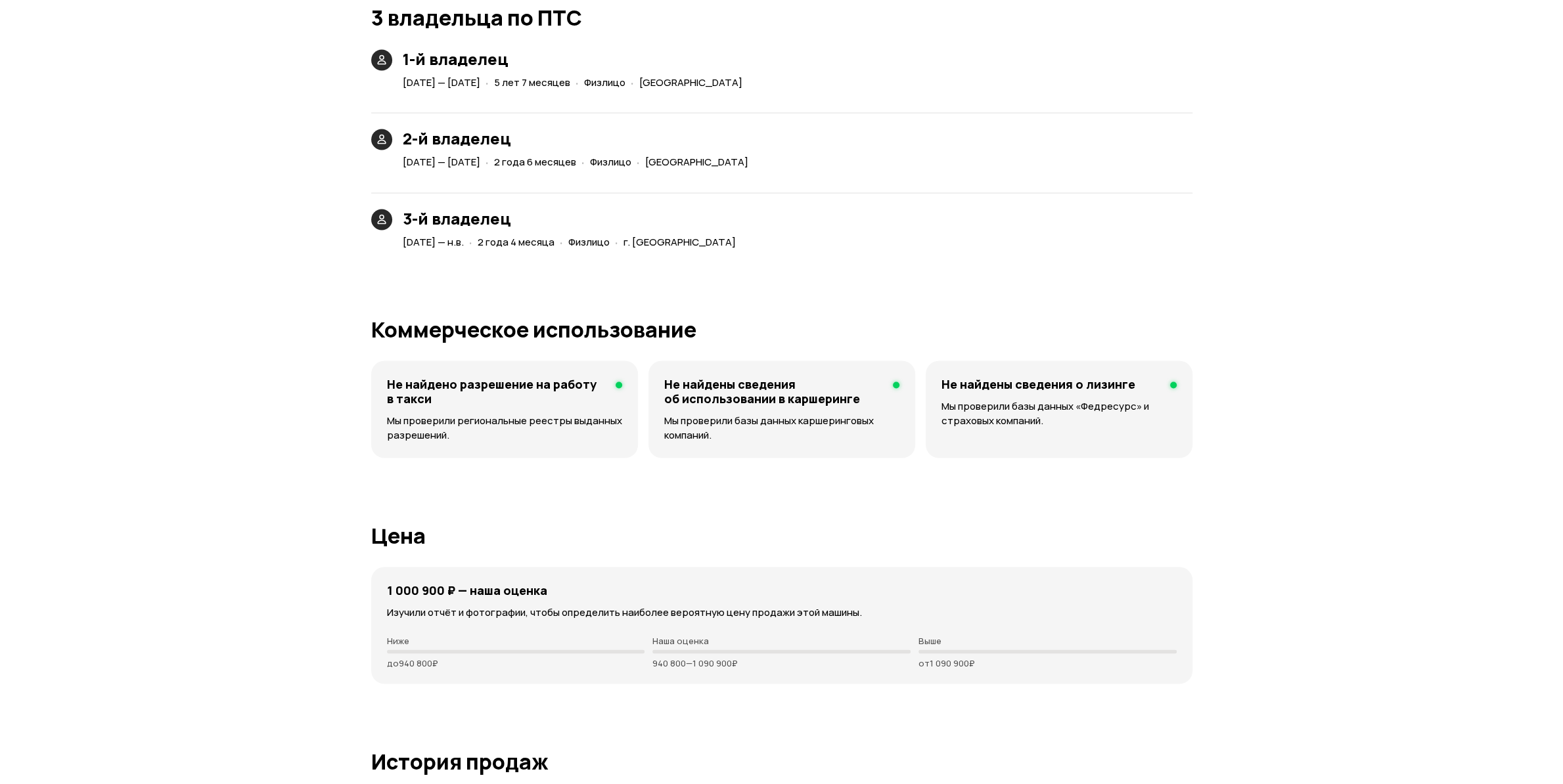
scroll to position [3101, 0]
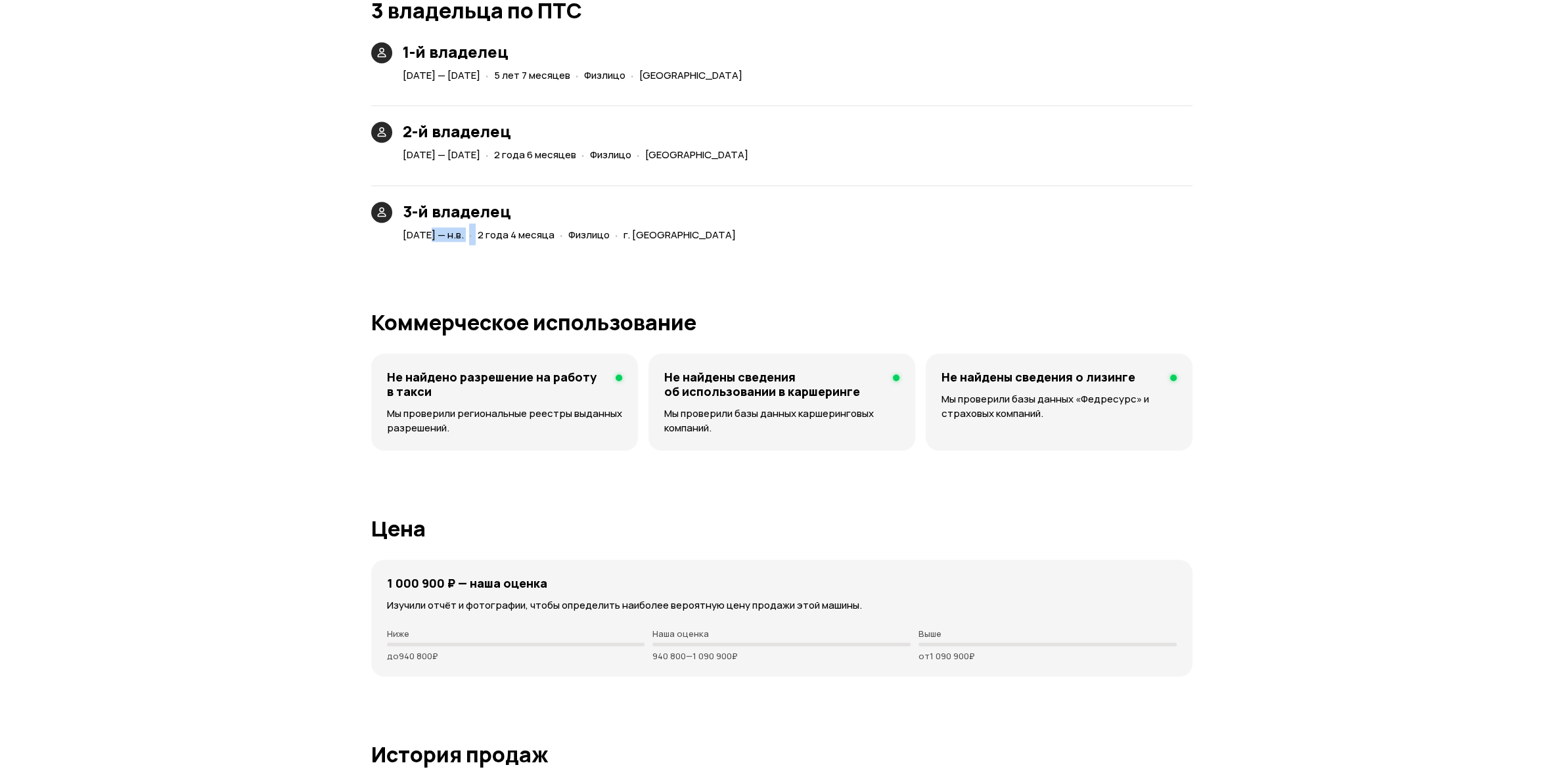
drag, startPoint x: 428, startPoint y: 235, endPoint x: 504, endPoint y: 239, distance: 76.1
click at [504, 239] on div "14 мая 2023 — н.в. · 2 года 4 месяца · Физлицо · г. Москва" at bounding box center [571, 234] width 344 height 19
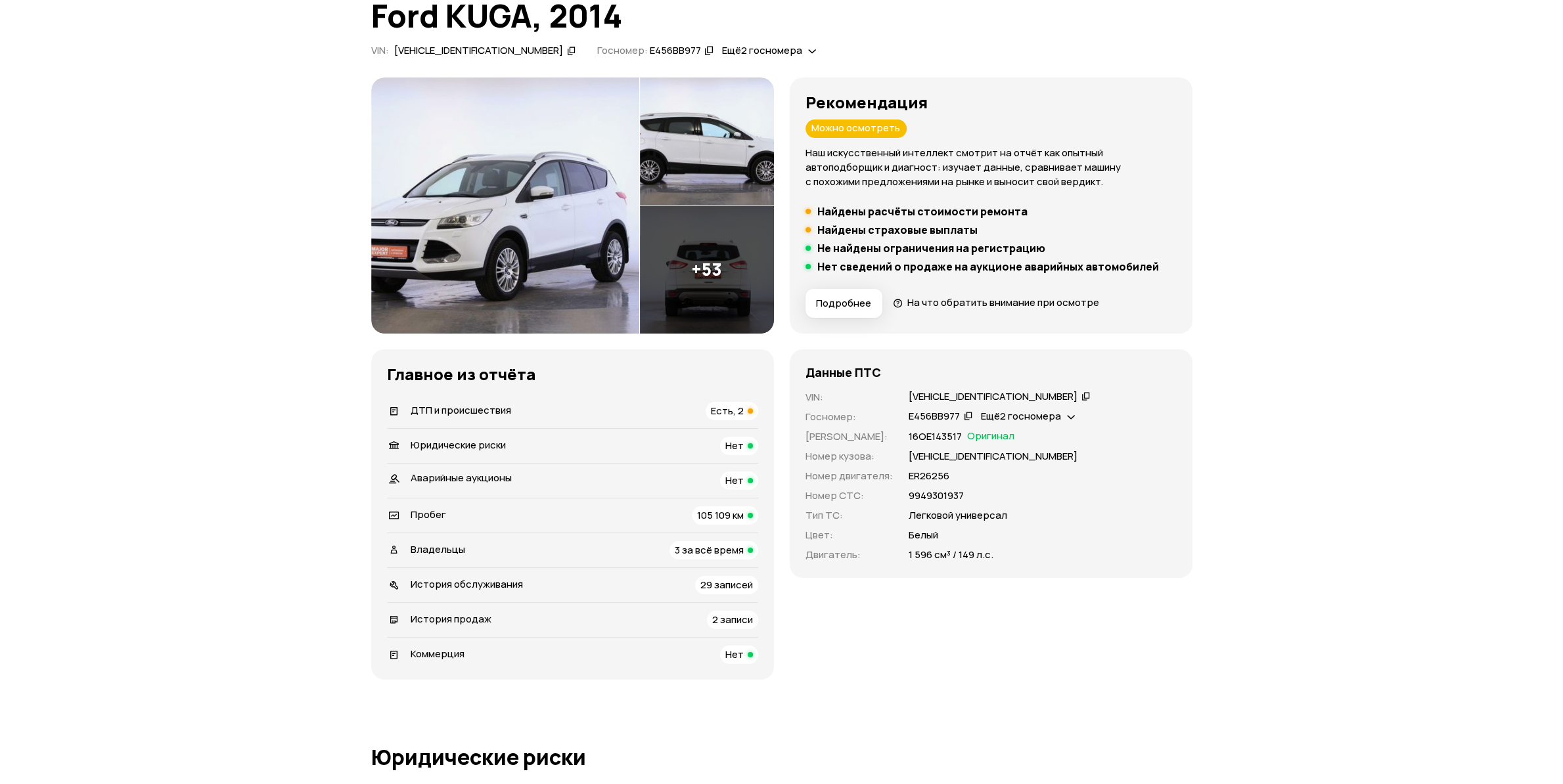
scroll to position [0, 0]
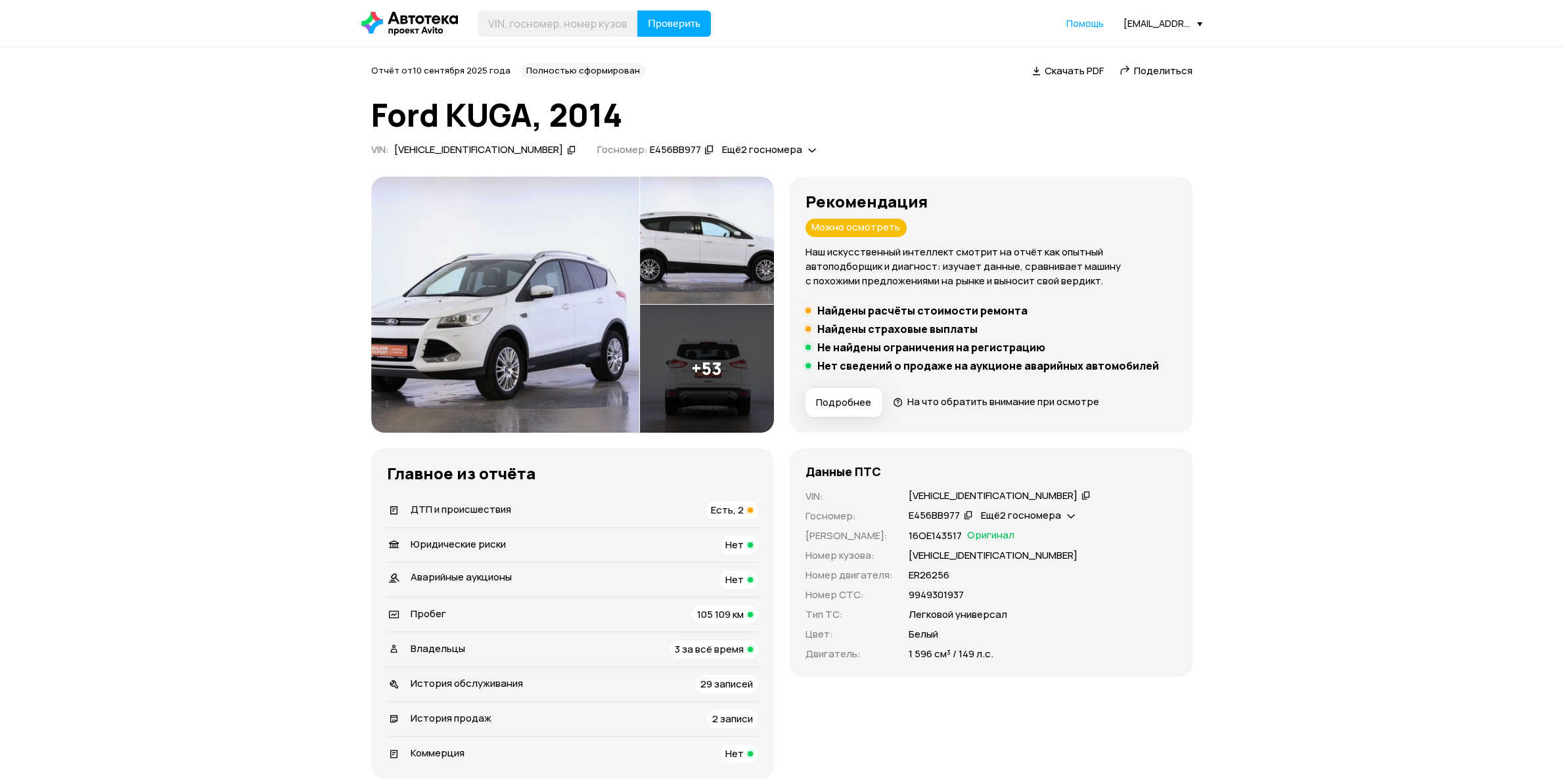
click at [490, 513] on span "ДТП и происшествия" at bounding box center [461, 509] width 101 height 13
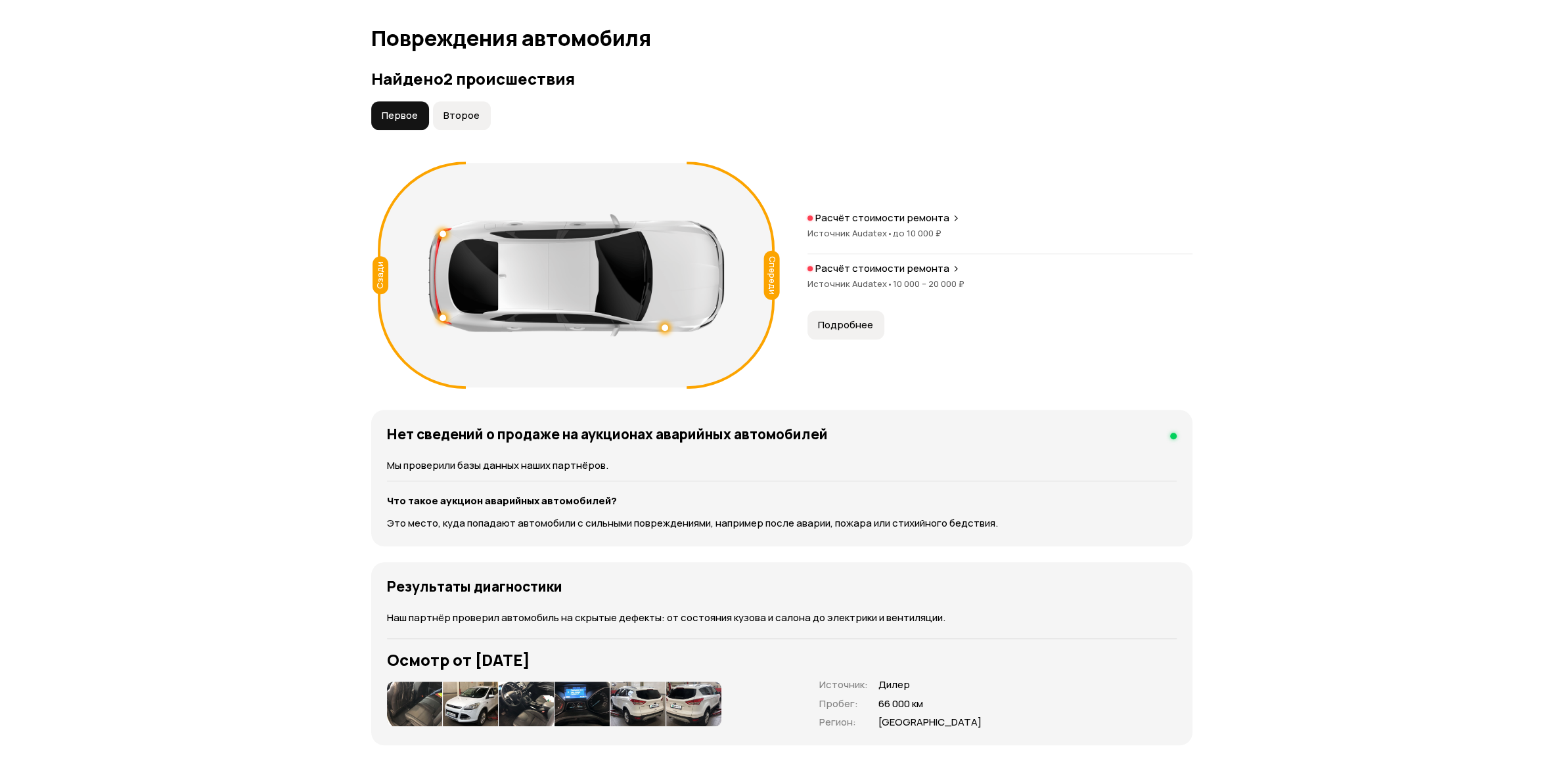
scroll to position [1362, 0]
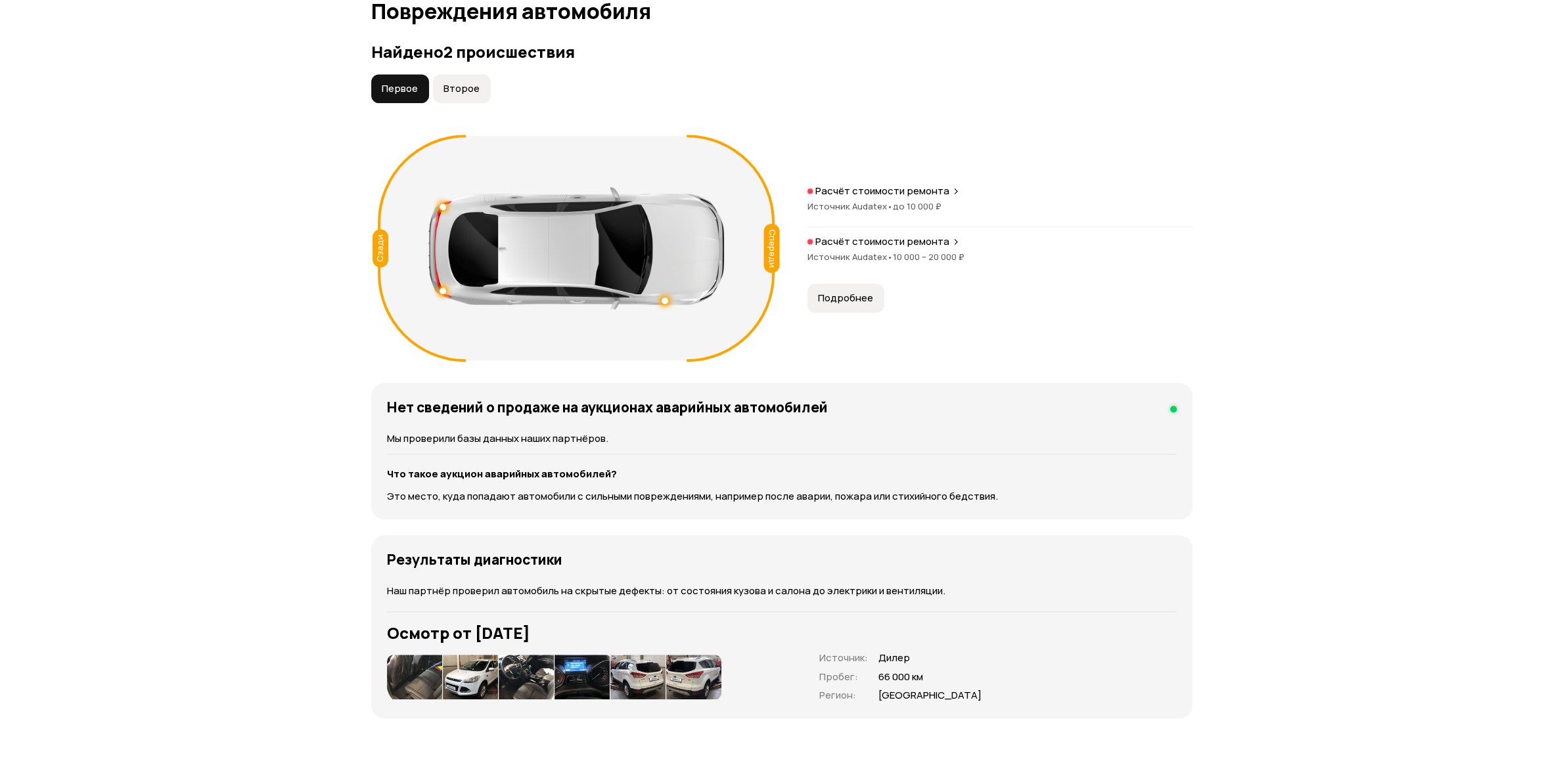
click at [466, 89] on span "Второе" at bounding box center [461, 89] width 36 height 13
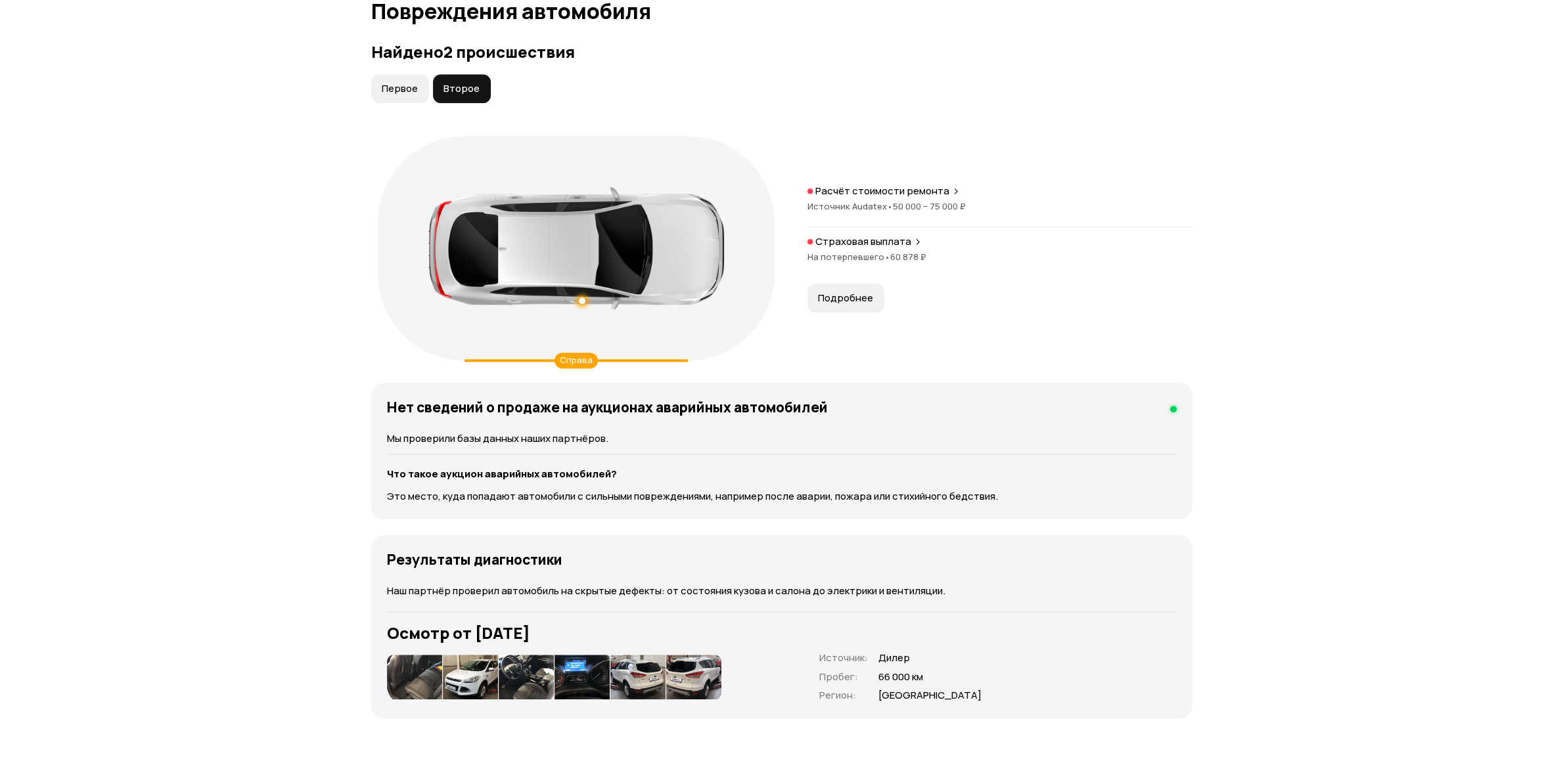
click at [399, 88] on span "Первое" at bounding box center [399, 89] width 36 height 13
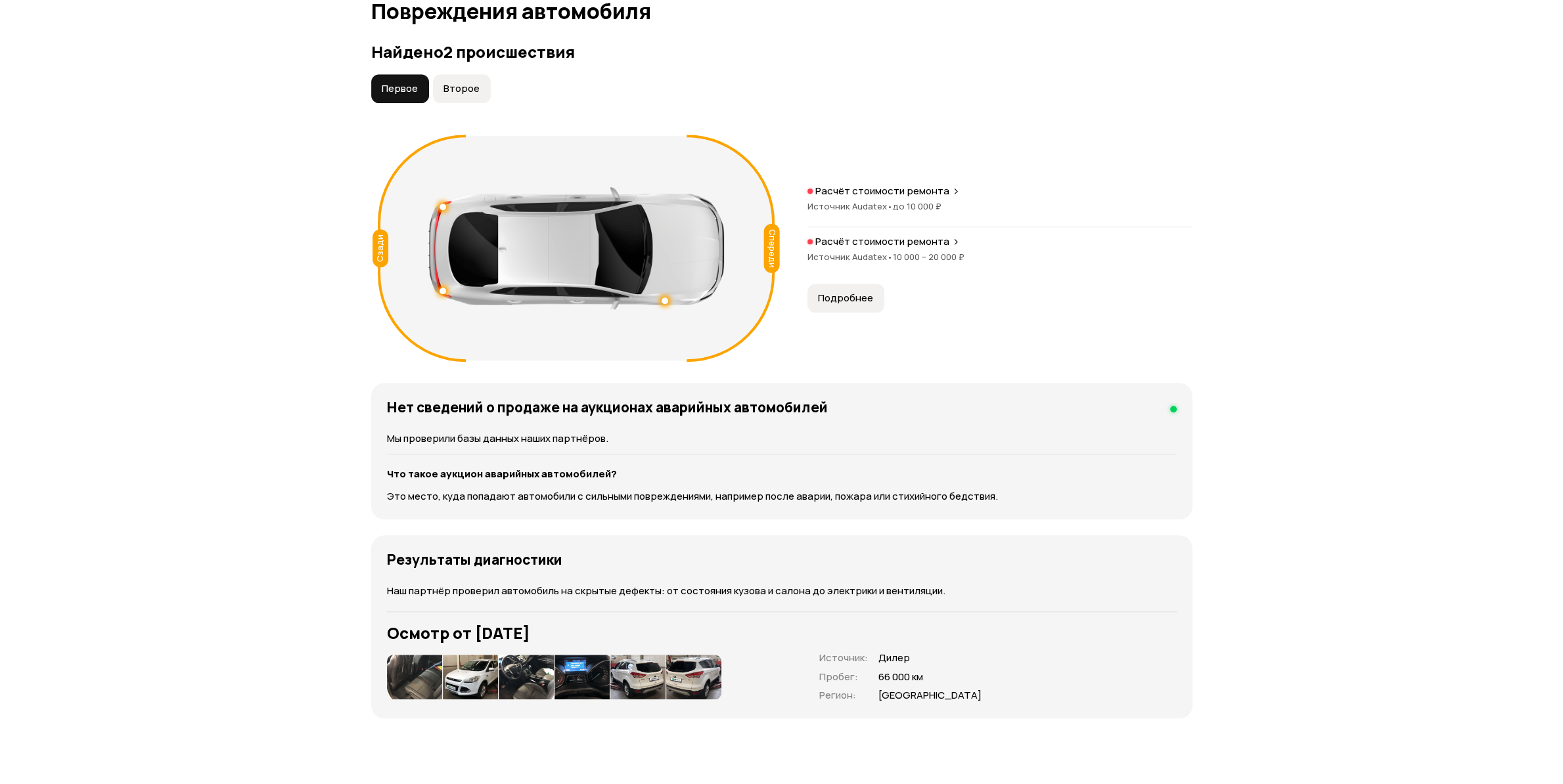
click at [460, 85] on span "Второе" at bounding box center [461, 89] width 36 height 13
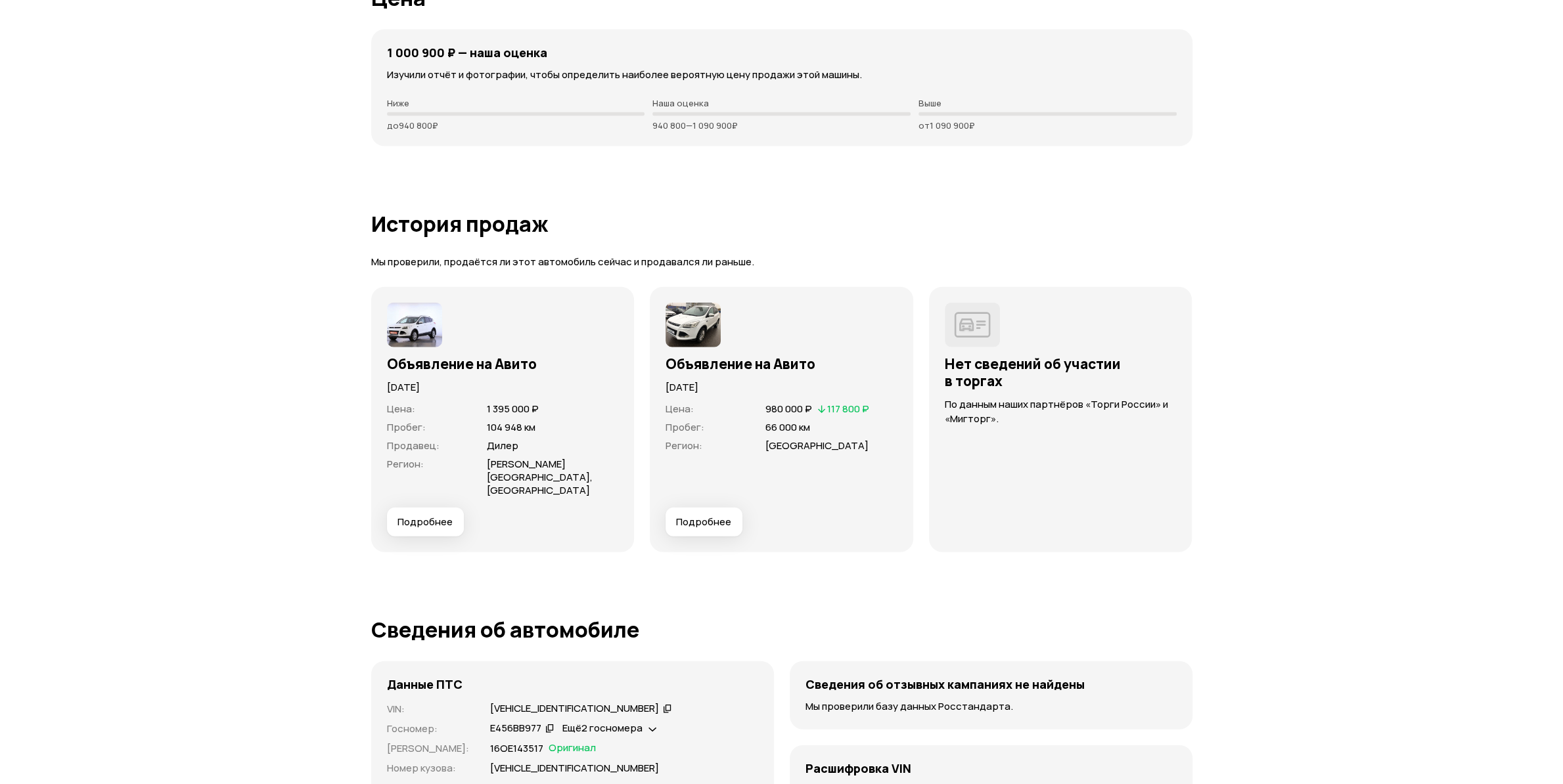
scroll to position [3638, 0]
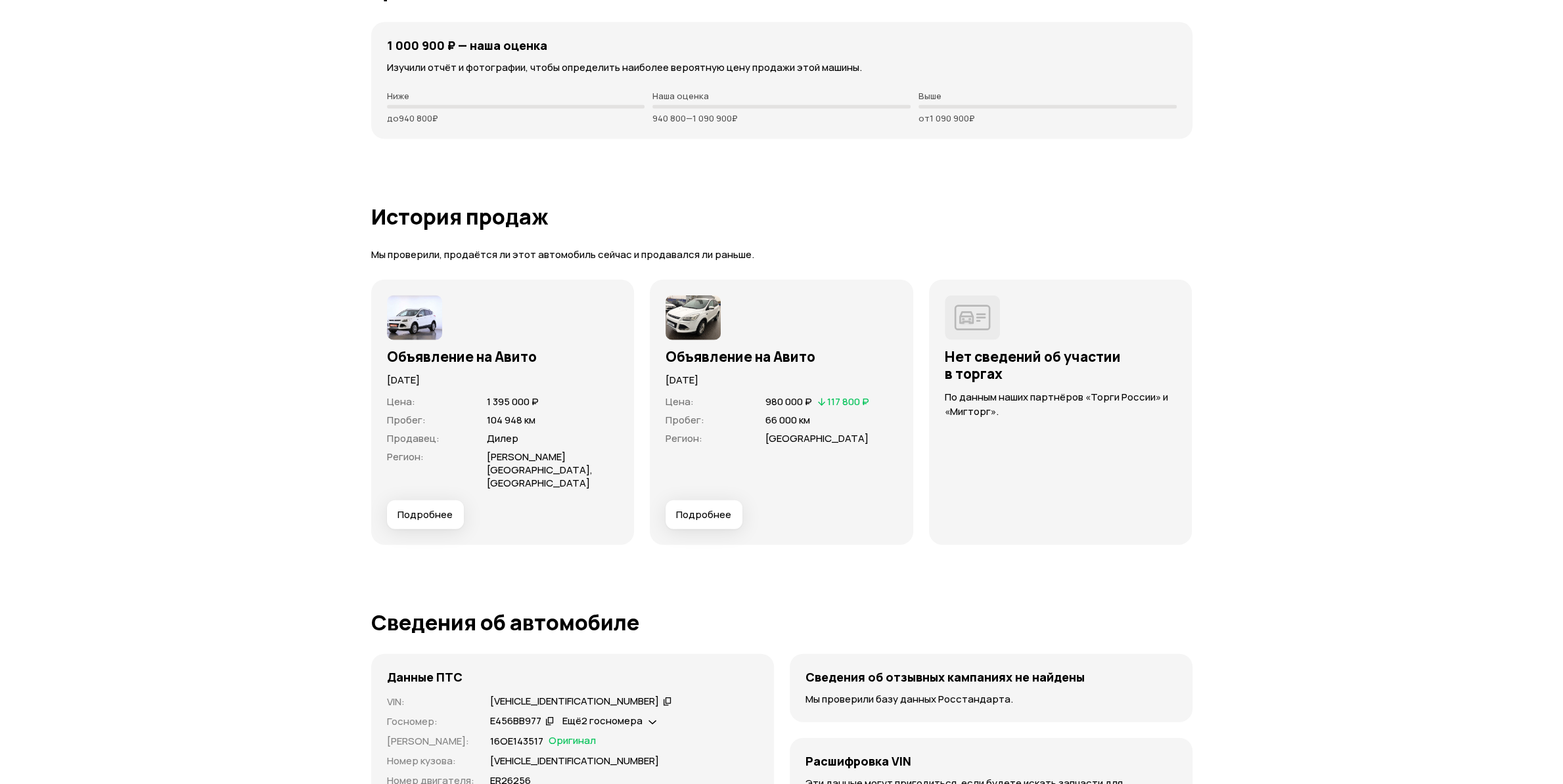
drag, startPoint x: 420, startPoint y: 373, endPoint x: 495, endPoint y: 407, distance: 82.3
click at [495, 407] on div "Объявление на Авито 6 мая 2023 года Цена : 1 395 000 ₽ Пробег : 104 948 км Прод…" at bounding box center [503, 413] width 232 height 234
drag, startPoint x: 489, startPoint y: 418, endPoint x: 516, endPoint y: 423, distance: 27.5
click at [516, 423] on span "104 948 км" at bounding box center [511, 420] width 49 height 13
drag, startPoint x: 492, startPoint y: 445, endPoint x: 515, endPoint y: 464, distance: 29.8
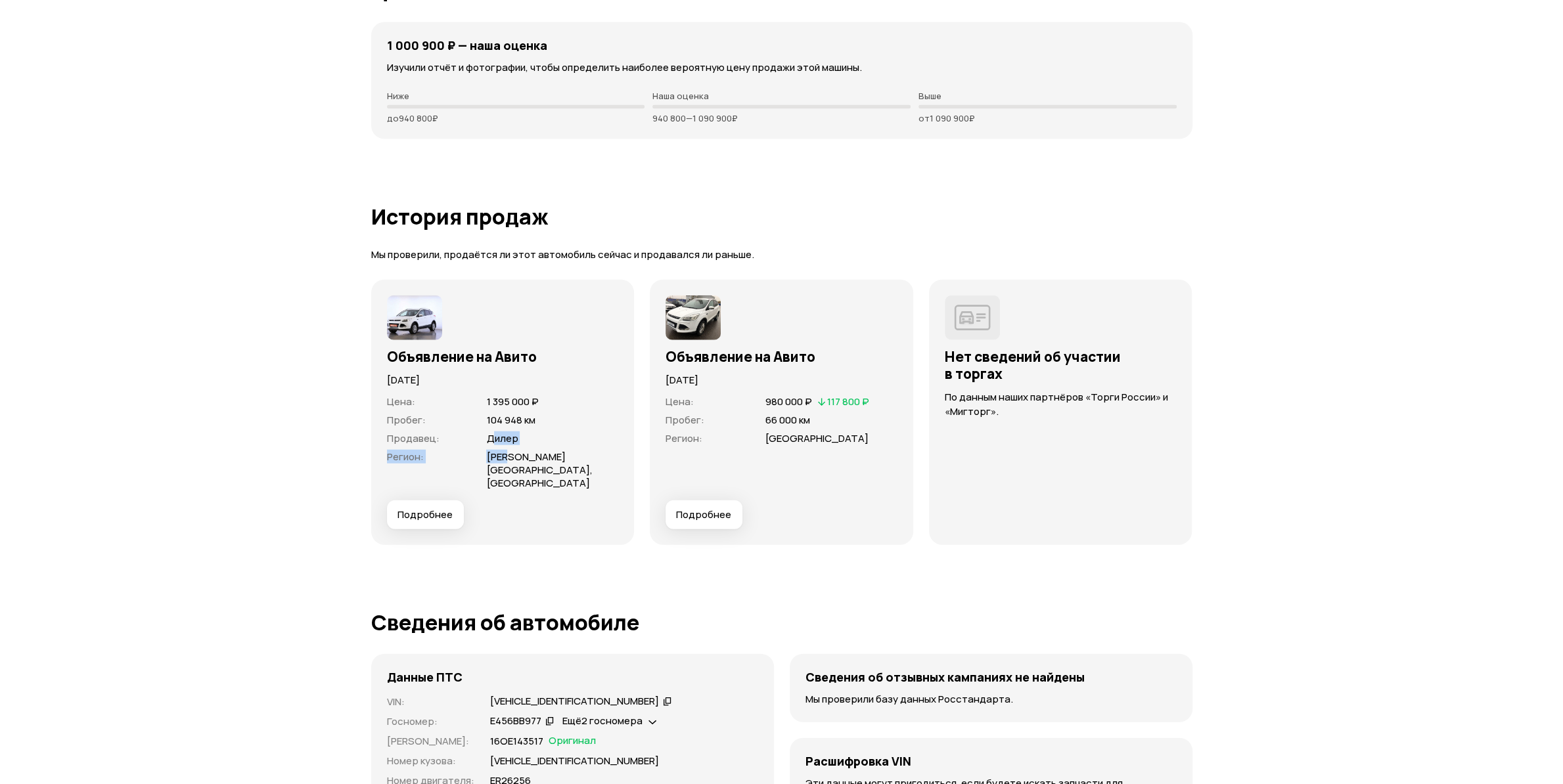
click at [515, 464] on dl "Цена : 1 395 000 ₽ Пробег : 104 948 км Продавец : Дилер Регион : Московская обл…" at bounding box center [503, 443] width 232 height 95
click at [394, 313] on img at bounding box center [414, 318] width 55 height 45
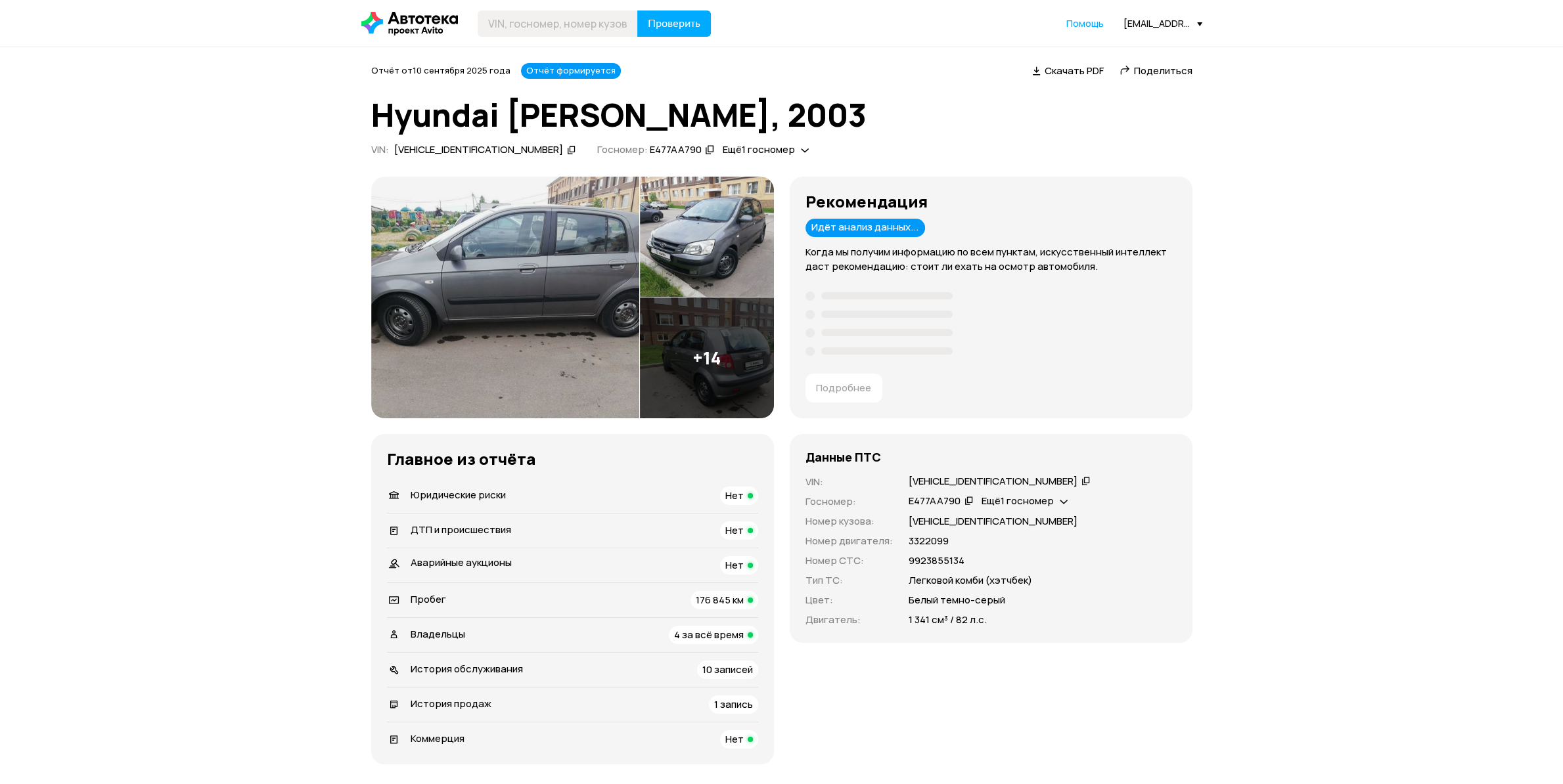
scroll to position [207, 0]
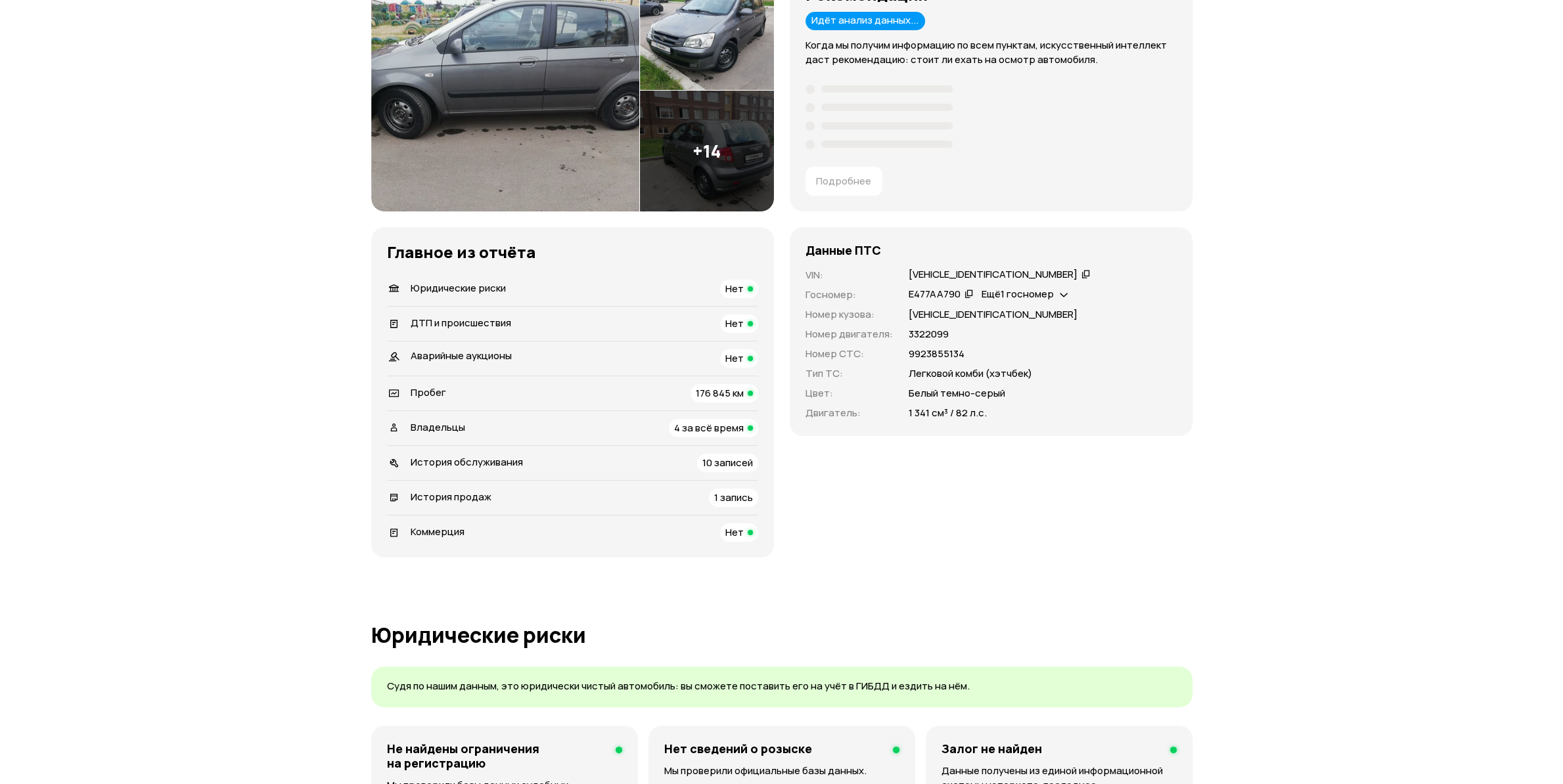
click at [710, 433] on span "4 за всё время" at bounding box center [708, 428] width 70 height 13
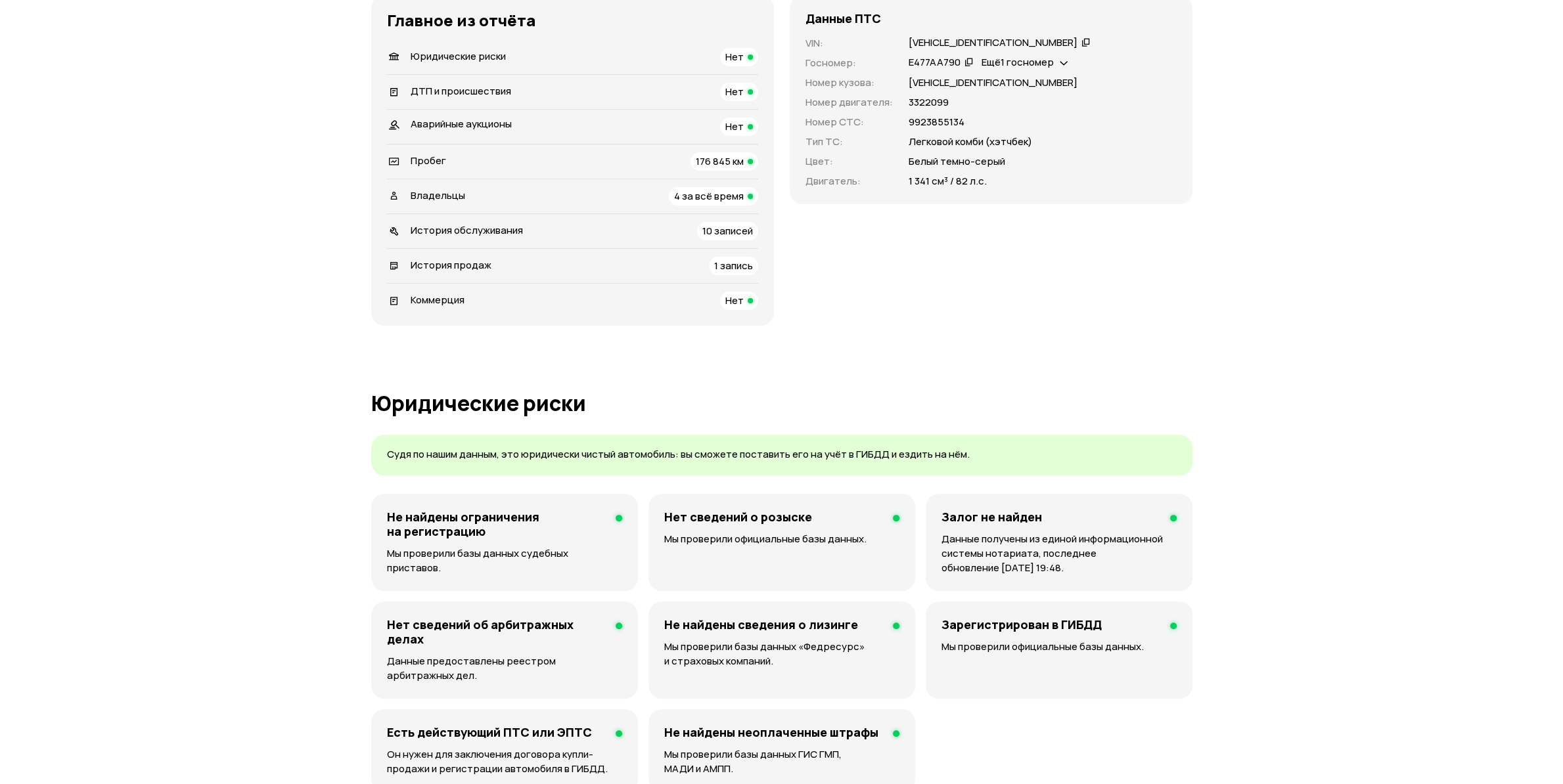
scroll to position [0, 0]
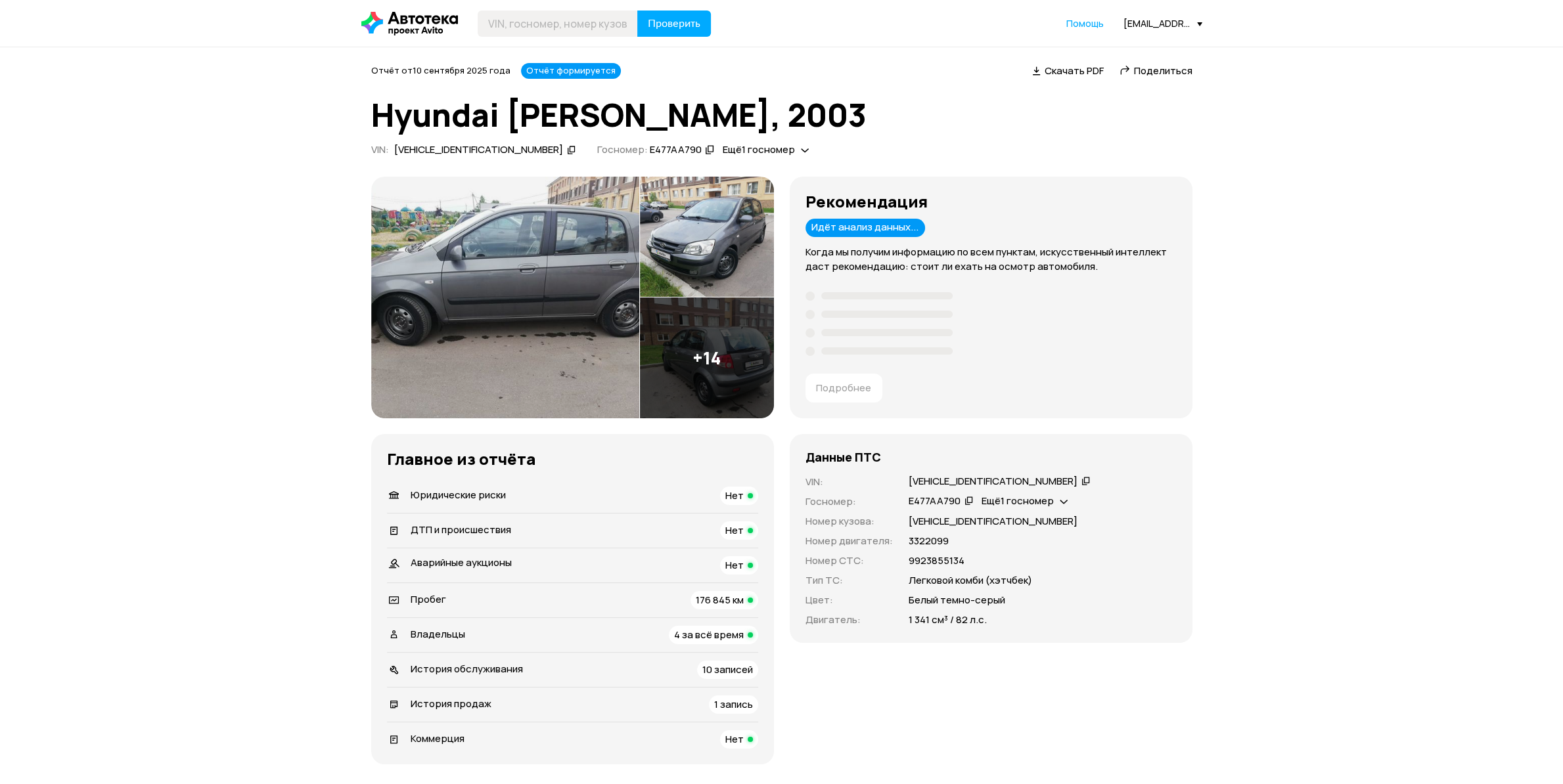
click at [454, 531] on span "ДТП и происшествия" at bounding box center [461, 529] width 101 height 13
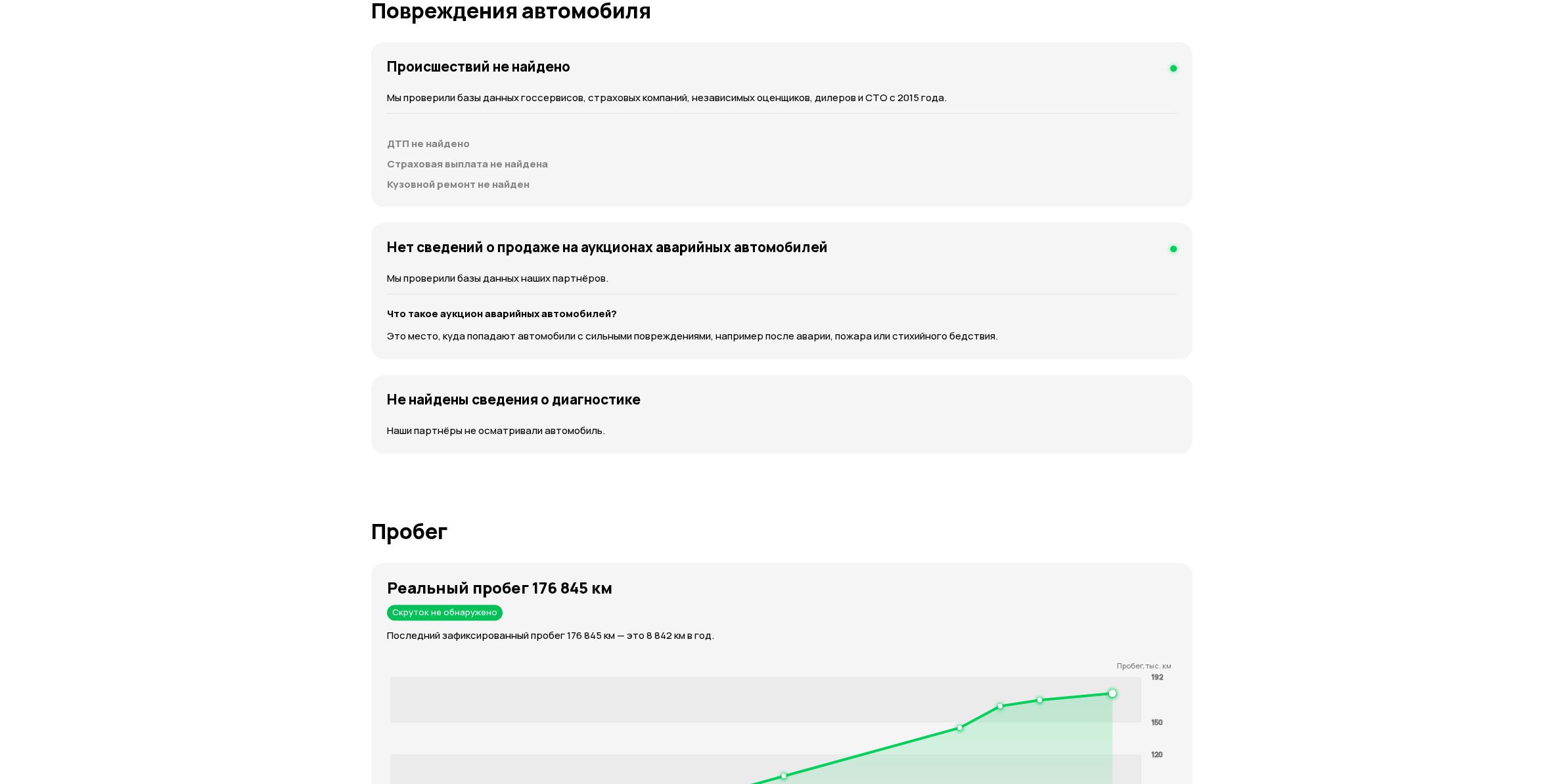
scroll to position [727, 0]
